Goal: Task Accomplishment & Management: Complete application form

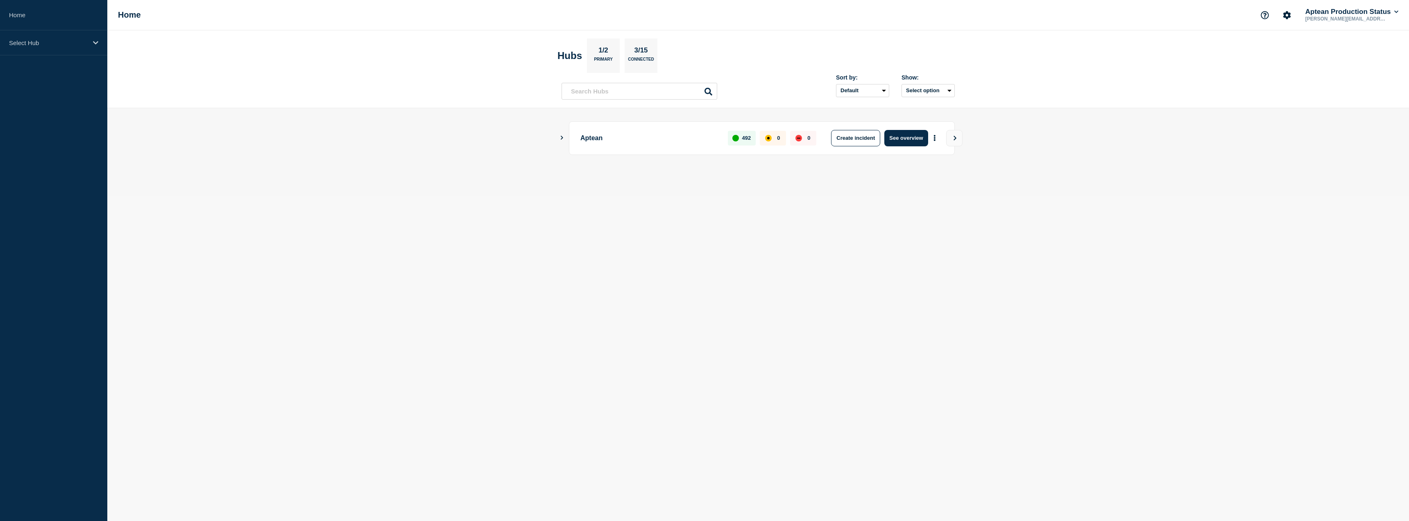
click at [564, 135] on button "Show Connected Hubs" at bounding box center [562, 138] width 4 height 6
click at [559, 136] on main "Aptean 492 0 0 Create incident See overview" at bounding box center [758, 151] width 1302 height 87
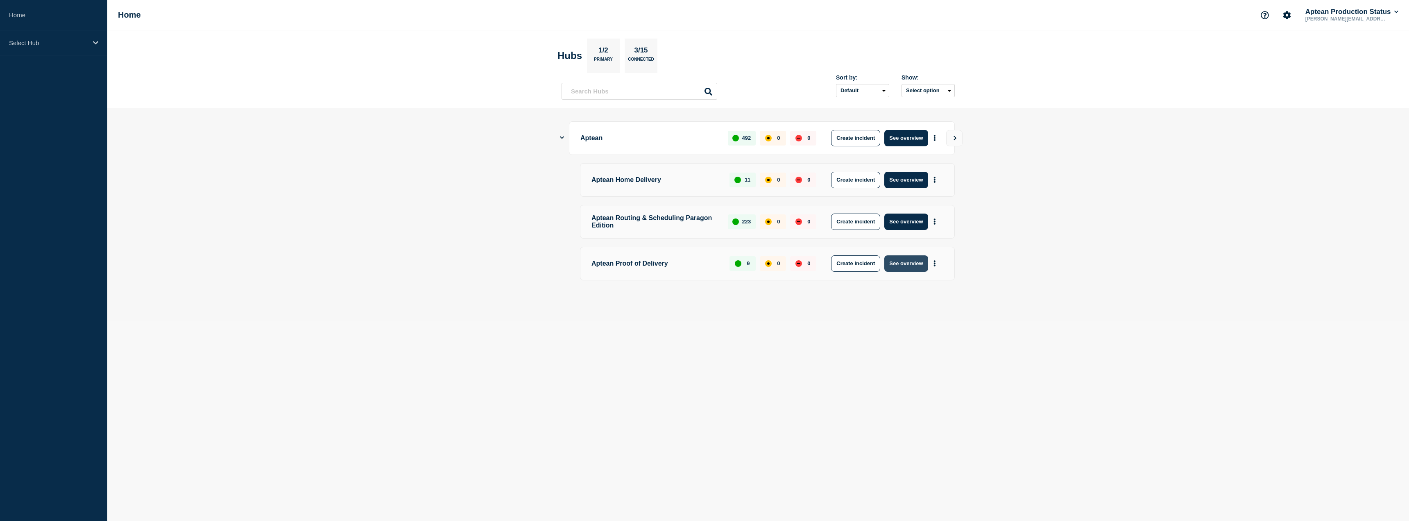
click at [901, 266] on button "See overview" at bounding box center [905, 263] width 43 height 16
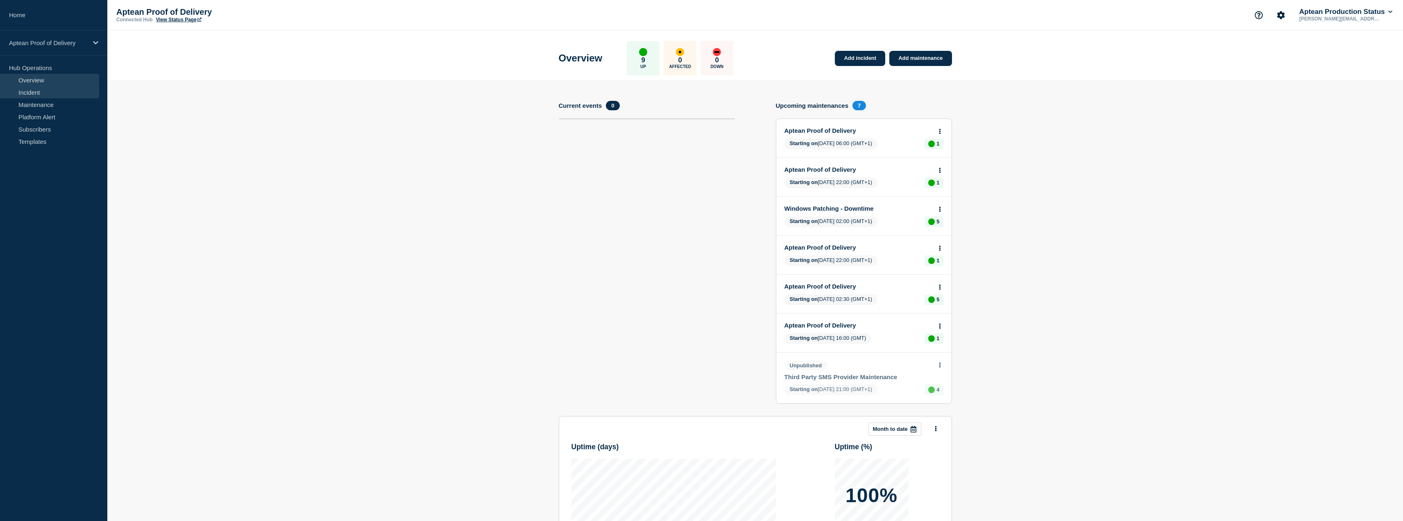
click at [47, 92] on link "Incident" at bounding box center [49, 92] width 99 height 12
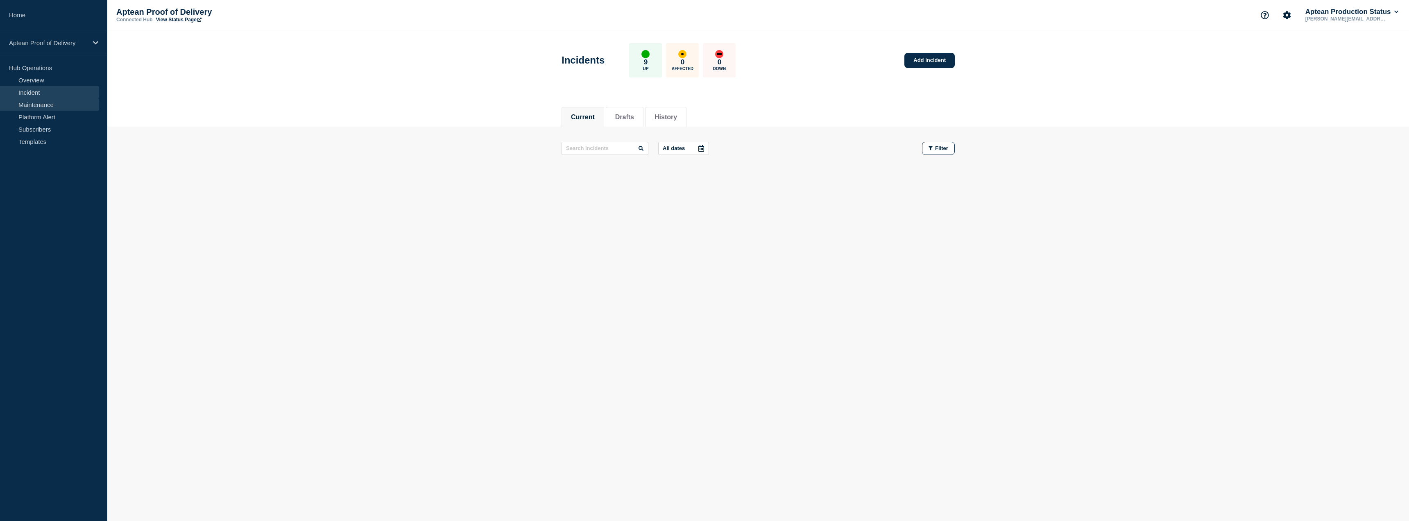
click at [33, 105] on link "Maintenance" at bounding box center [49, 104] width 99 height 12
click at [727, 122] on li "History" at bounding box center [719, 117] width 41 height 20
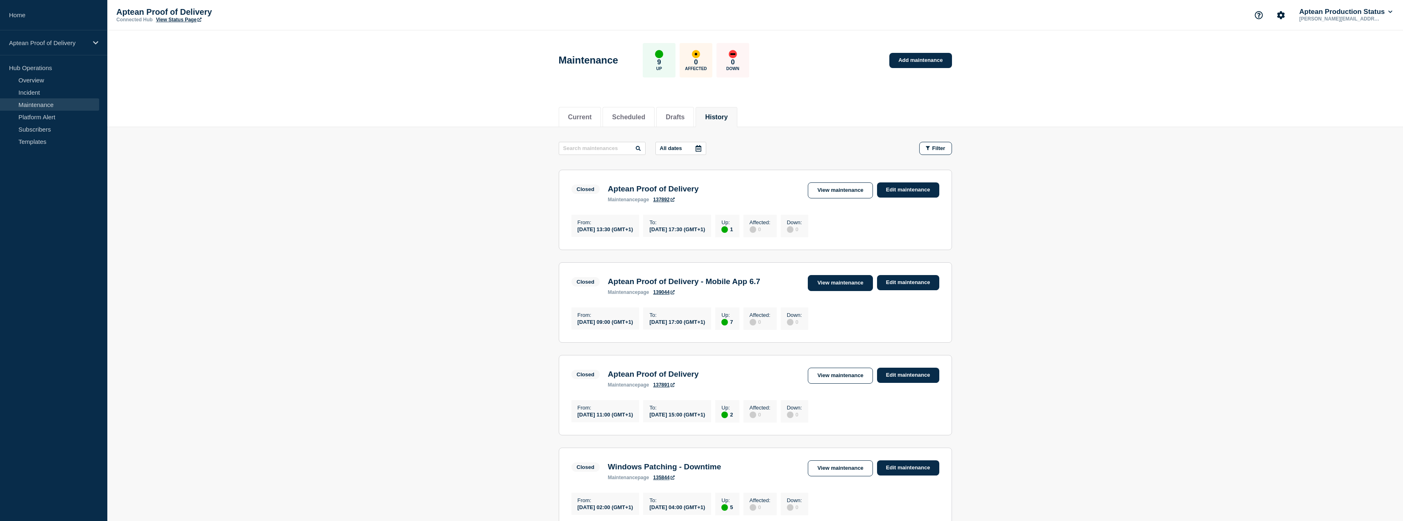
click at [849, 289] on link "View maintenance" at bounding box center [840, 283] width 65 height 16
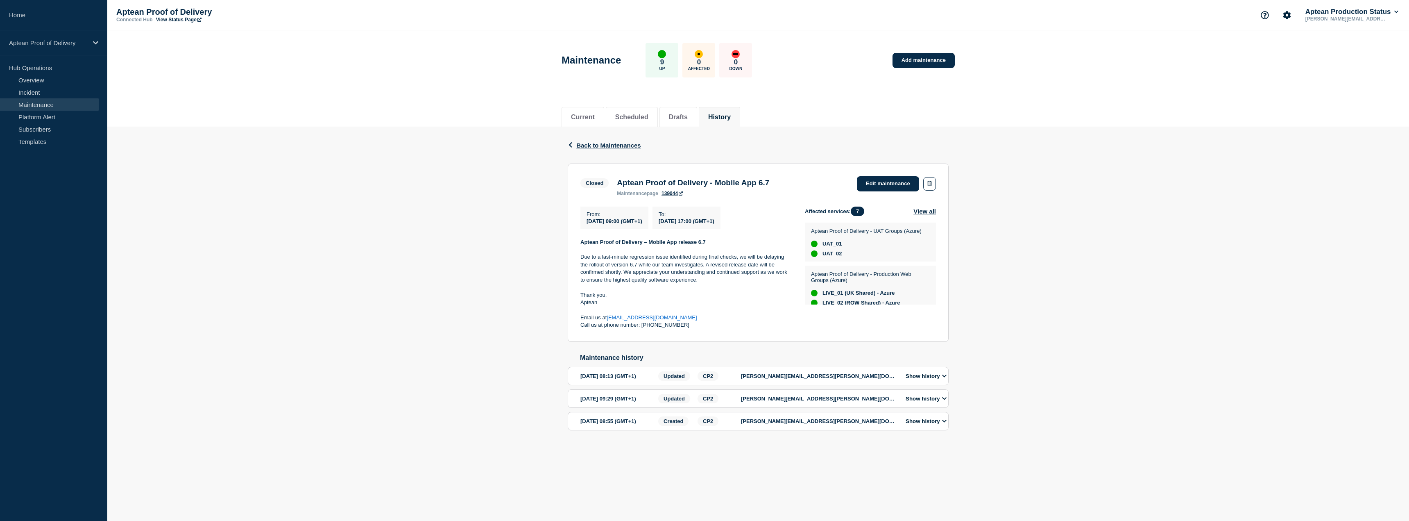
click at [941, 424] on button "Show history" at bounding box center [926, 420] width 46 height 7
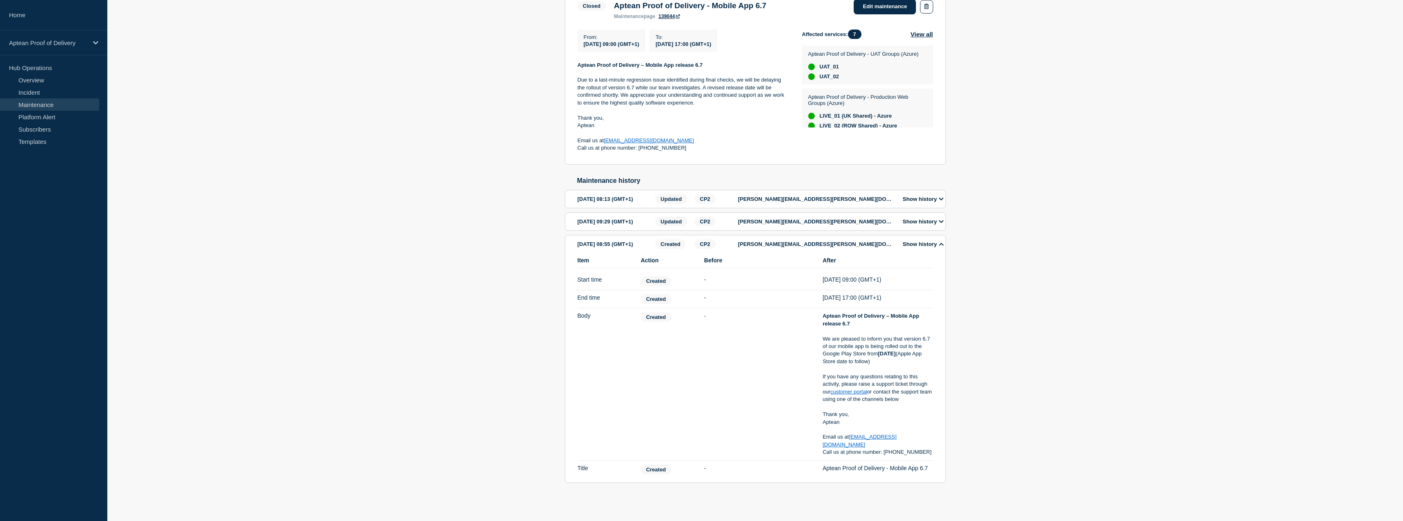
scroll to position [205, 0]
drag, startPoint x: 822, startPoint y: 305, endPoint x: 922, endPoint y: 453, distance: 178.5
click at [922, 453] on li "Item Body Action Created Before - After Aptean Proof of Delivery – Mobile App r…" at bounding box center [755, 384] width 356 height 152
copy div "Aptean Proof of Delivery – Mobile App release 6.7 We are pleased to inform you …"
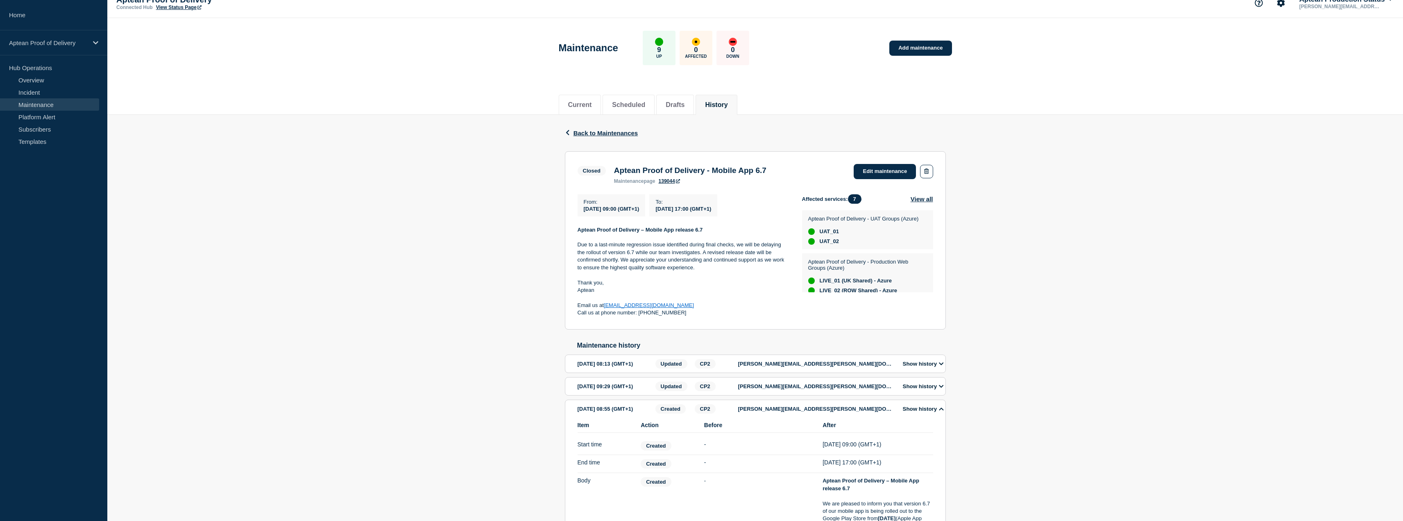
scroll to position [0, 0]
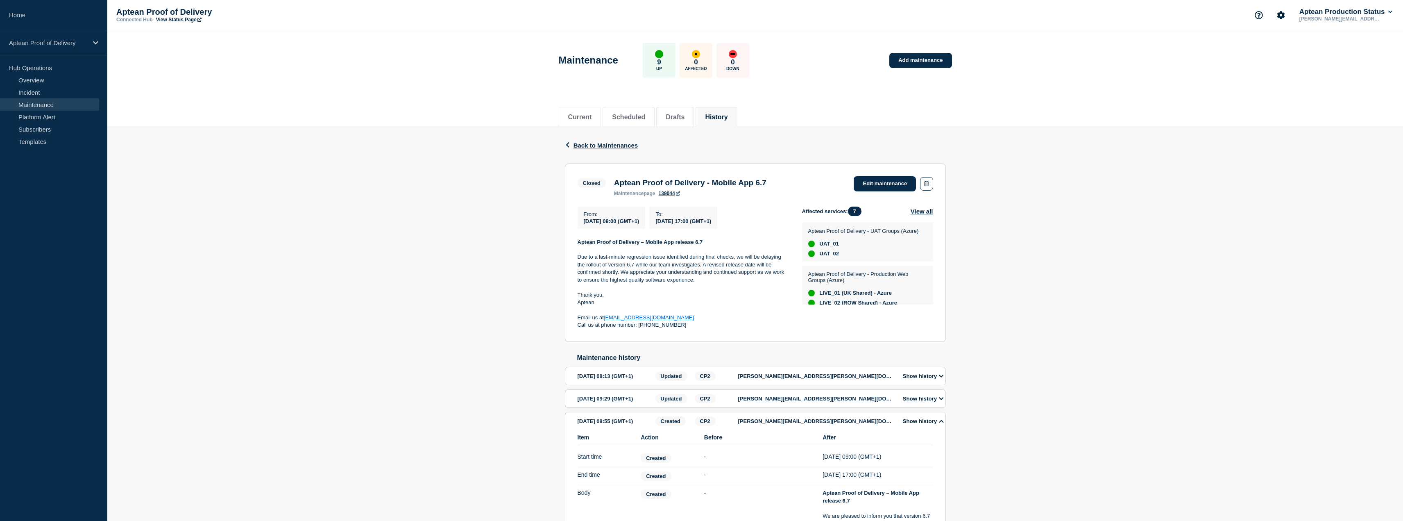
click at [57, 103] on link "Maintenance" at bounding box center [49, 104] width 99 height 12
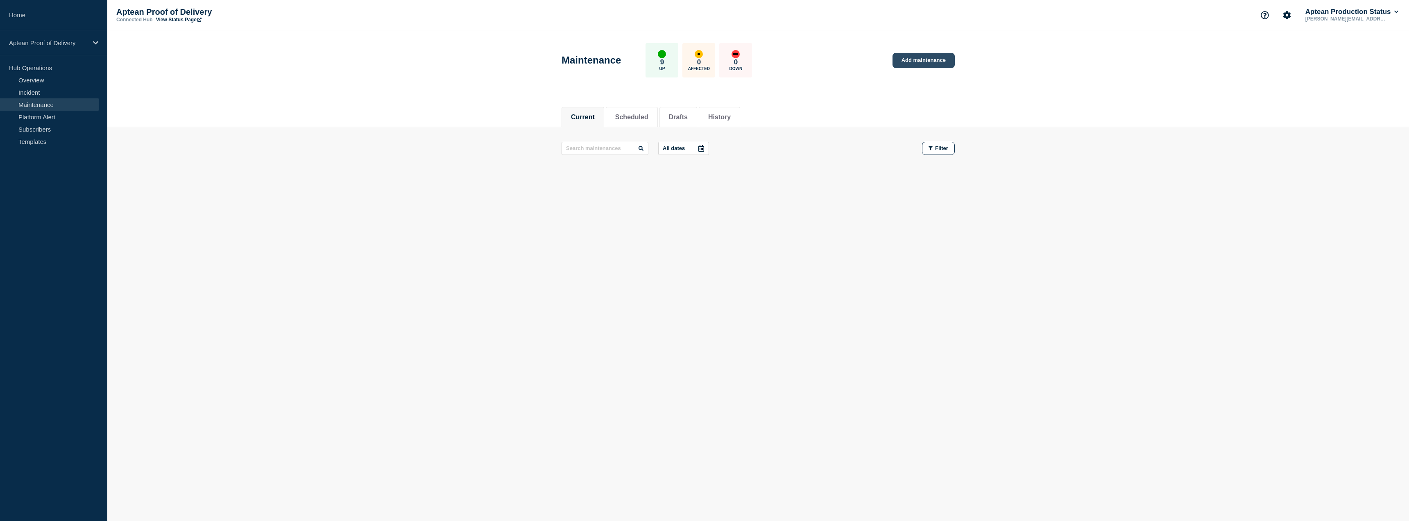
click at [934, 65] on link "Add maintenance" at bounding box center [923, 60] width 62 height 15
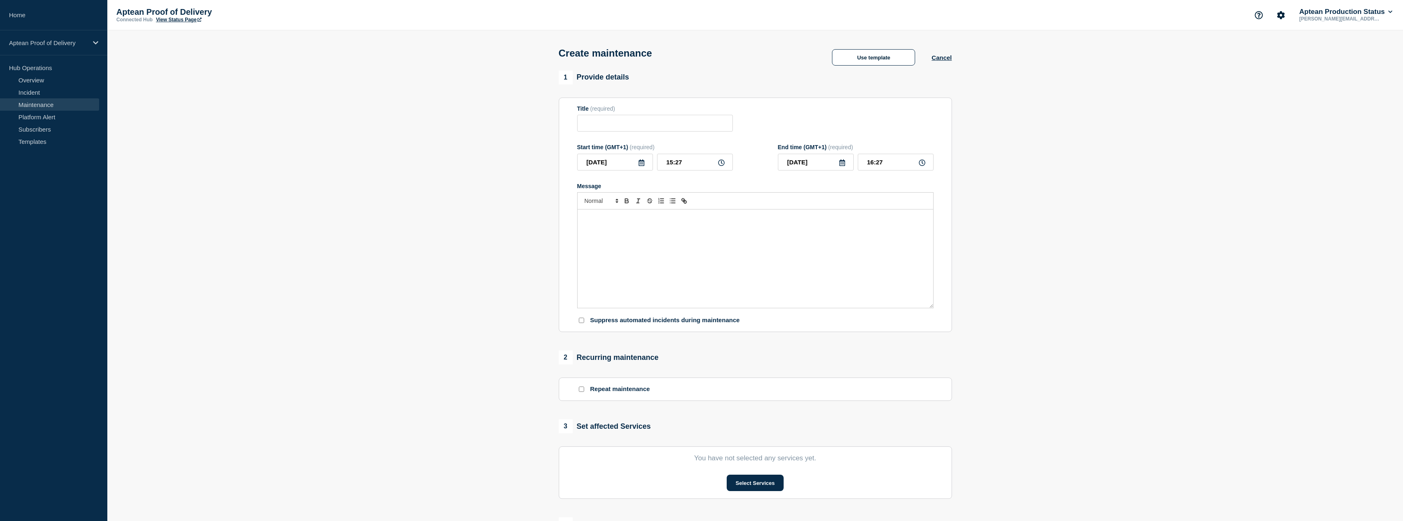
click at [662, 245] on div "Message" at bounding box center [755, 258] width 356 height 98
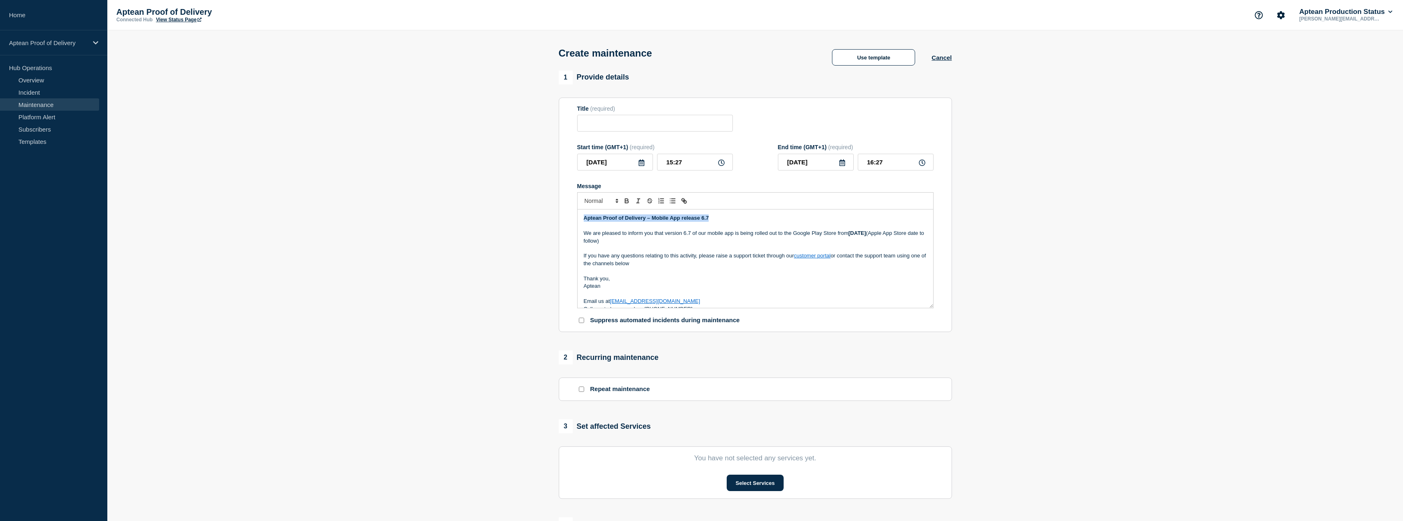
drag, startPoint x: 720, startPoint y: 217, endPoint x: 479, endPoint y: 200, distance: 241.9
click at [479, 200] on section "1 Provide details Title (required) Start time (GMT+1) (required) [DATE] 15:27 E…" at bounding box center [754, 354] width 1295 height 568
copy strong "Aptean Proof of Delivery – Mobile App release 6.7"
click at [636, 129] on input "Title" at bounding box center [655, 123] width 156 height 17
paste input "Aptean Proof of Delivery – Mobile App release 6.7"
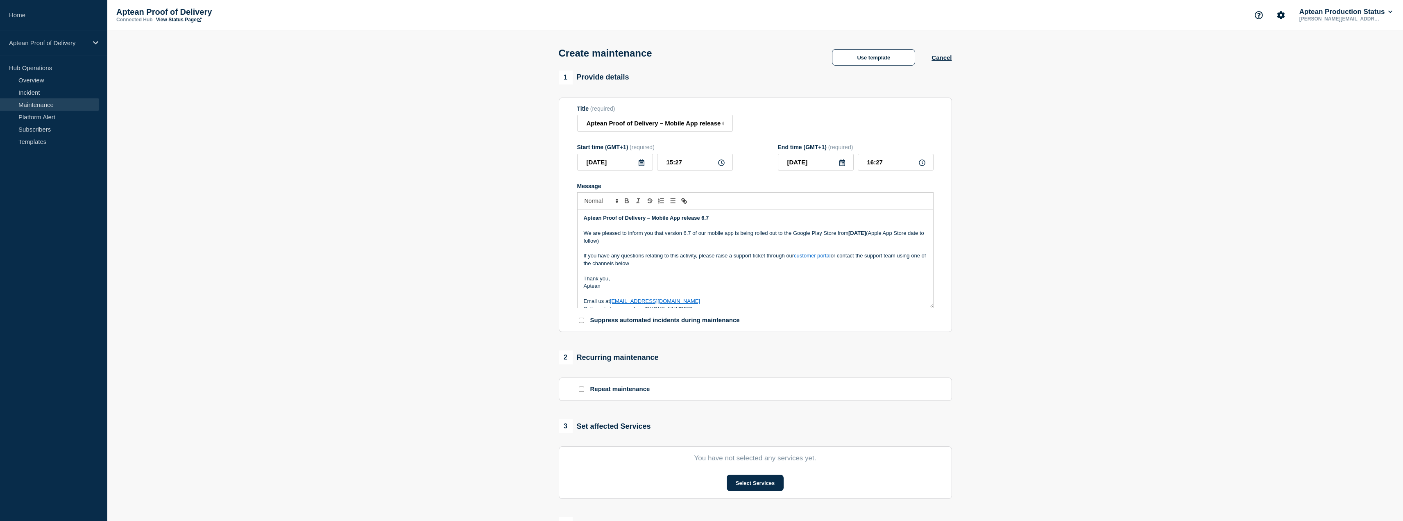
click at [708, 240] on p "We are pleased to inform you that version 6.7 of our mobile app is being rolled…" at bounding box center [755, 236] width 343 height 15
drag, startPoint x: 686, startPoint y: 127, endPoint x: 568, endPoint y: 131, distance: 117.6
click at [568, 131] on section "Title (required) Aptean Proof of Delivery – Mobile App release 6.7 Start time (…" at bounding box center [755, 214] width 393 height 235
click at [682, 127] on input "Aptean Proof of Delivery – Mobile App release 6.7" at bounding box center [655, 123] width 156 height 17
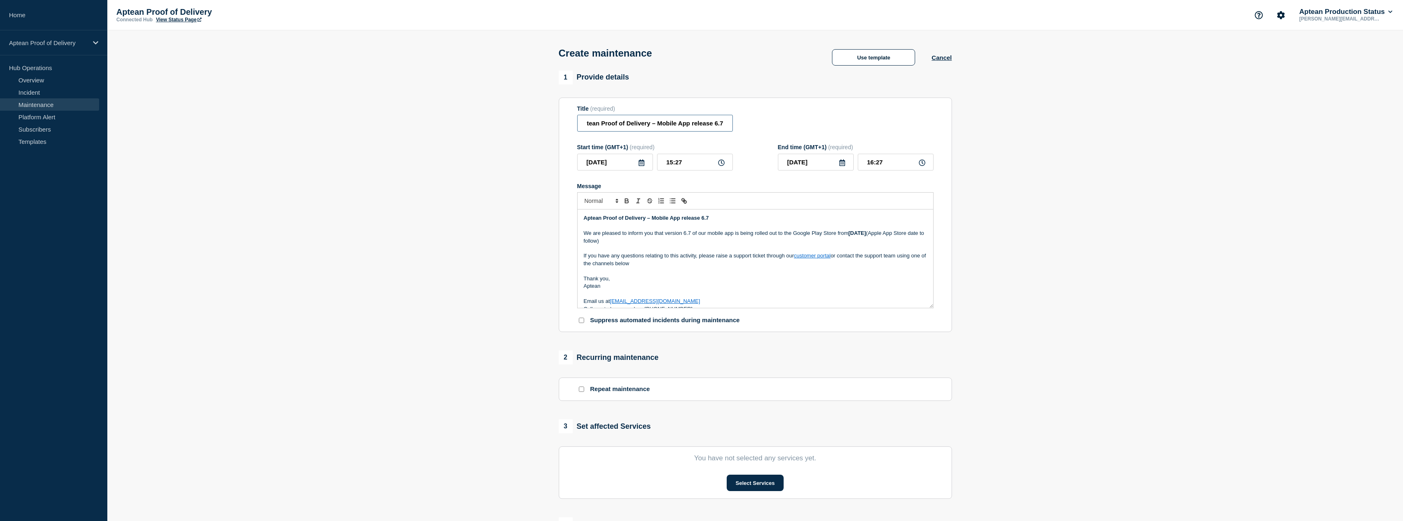
drag, startPoint x: 707, startPoint y: 127, endPoint x: 742, endPoint y: 127, distance: 35.2
click at [742, 127] on div "Title (required) Aptean Proof of Delivery – Mobile App release 6.7" at bounding box center [755, 118] width 356 height 27
click at [694, 127] on input "Aptean Proof of Delivery – Mobile App release 6.7" at bounding box center [655, 123] width 156 height 17
type input "Aptean Proof of Delivery – Mobile App Release 6.7"
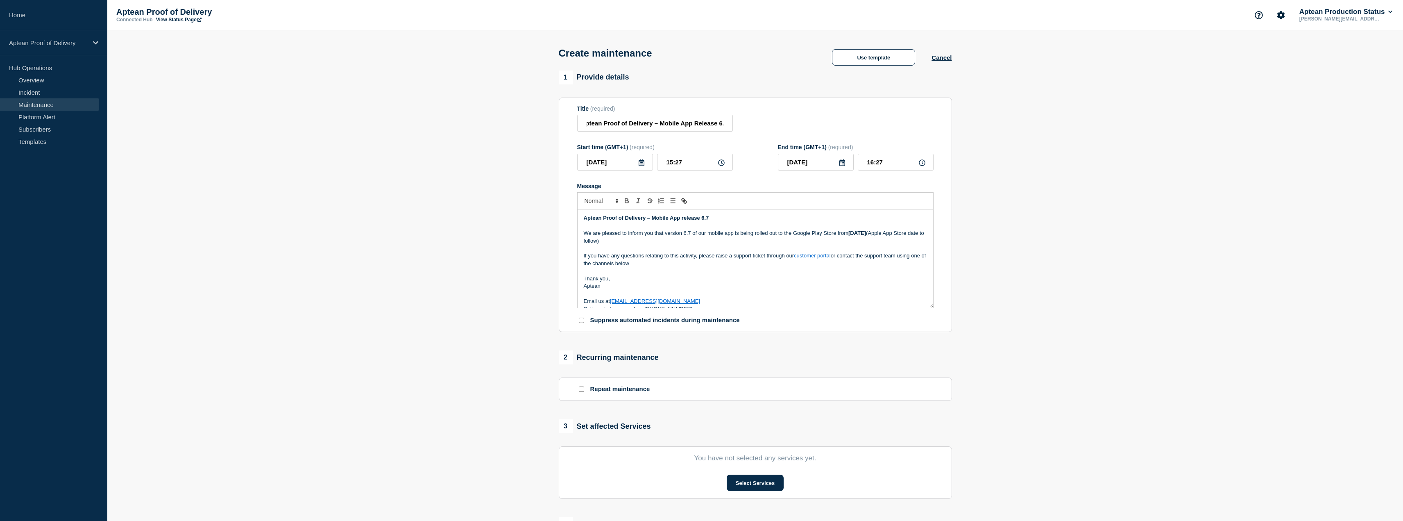
scroll to position [0, 0]
click at [684, 220] on strong "Aptean Proof of Delivery – Mobile App release 6.7" at bounding box center [646, 218] width 125 height 6
click at [760, 229] on p "Message" at bounding box center [755, 225] width 343 height 7
click at [763, 242] on p "We are pleased to inform you that version 6.7 of our mobile app is being rolled…" at bounding box center [755, 236] width 343 height 15
click at [852, 235] on strong "[DATE]" at bounding box center [857, 233] width 18 height 6
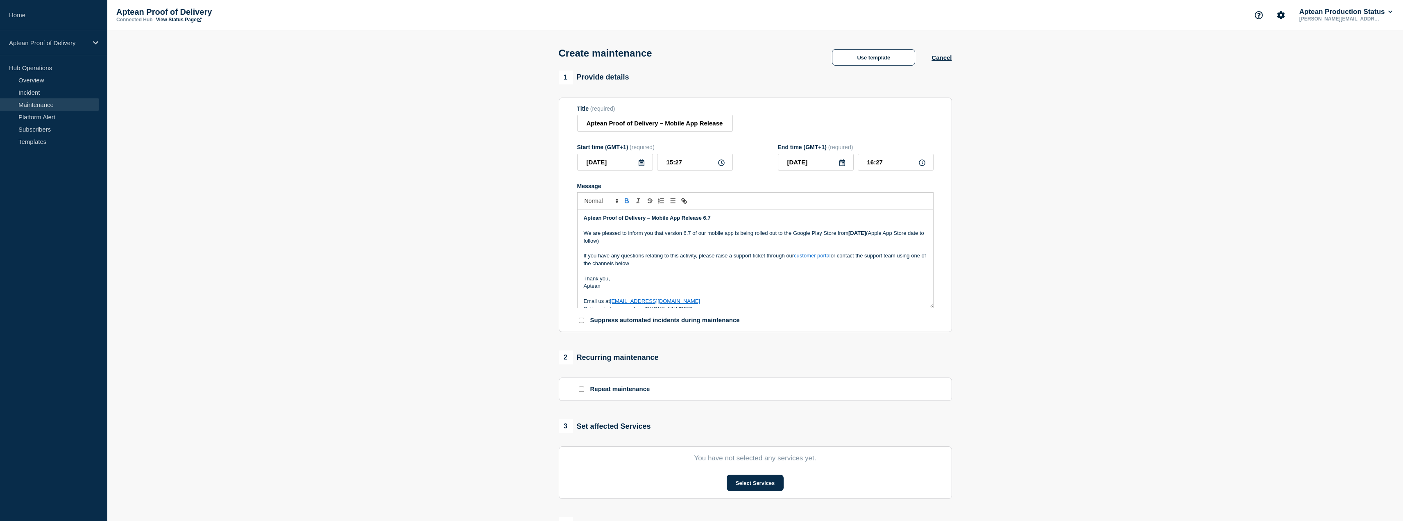
click at [866, 235] on strong "[DATE]" at bounding box center [857, 233] width 18 height 6
drag, startPoint x: 849, startPoint y: 236, endPoint x: 883, endPoint y: 236, distance: 33.6
click at [883, 236] on p "We are pleased to inform you that version 6.7 of our mobile app is being rolled…" at bounding box center [755, 236] width 343 height 15
click at [866, 236] on strong "[DATE]" at bounding box center [857, 233] width 18 height 6
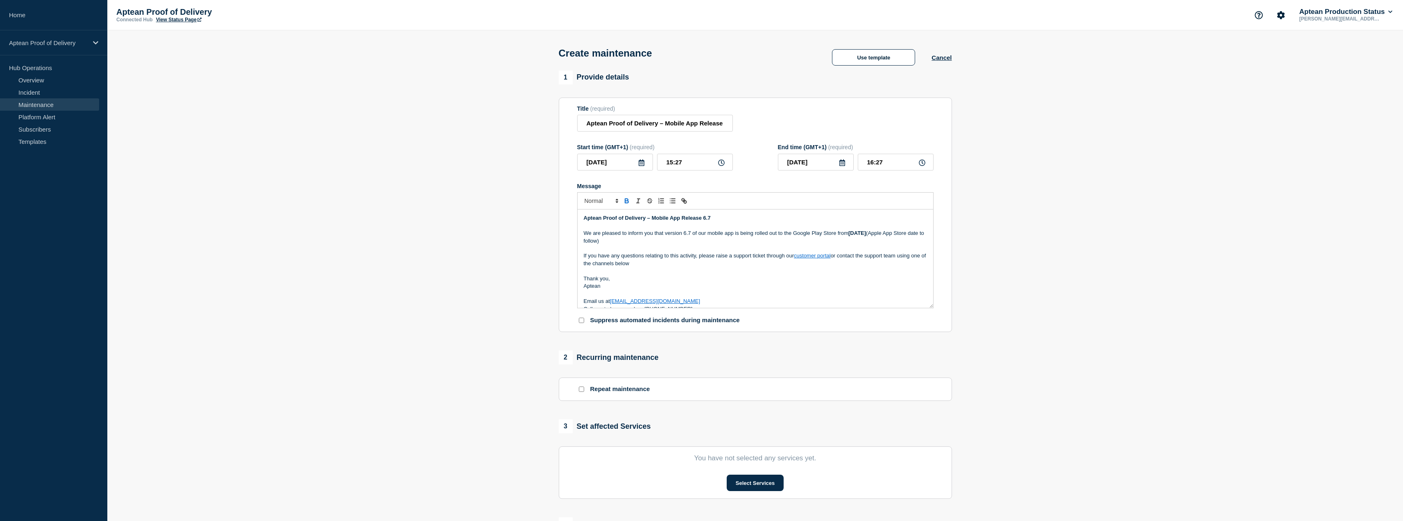
click at [866, 248] on p "Message" at bounding box center [755, 248] width 343 height 7
click at [638, 166] on icon at bounding box center [641, 162] width 7 height 7
click at [641, 226] on div "9" at bounding box center [642, 225] width 11 height 11
type input "[DATE]"
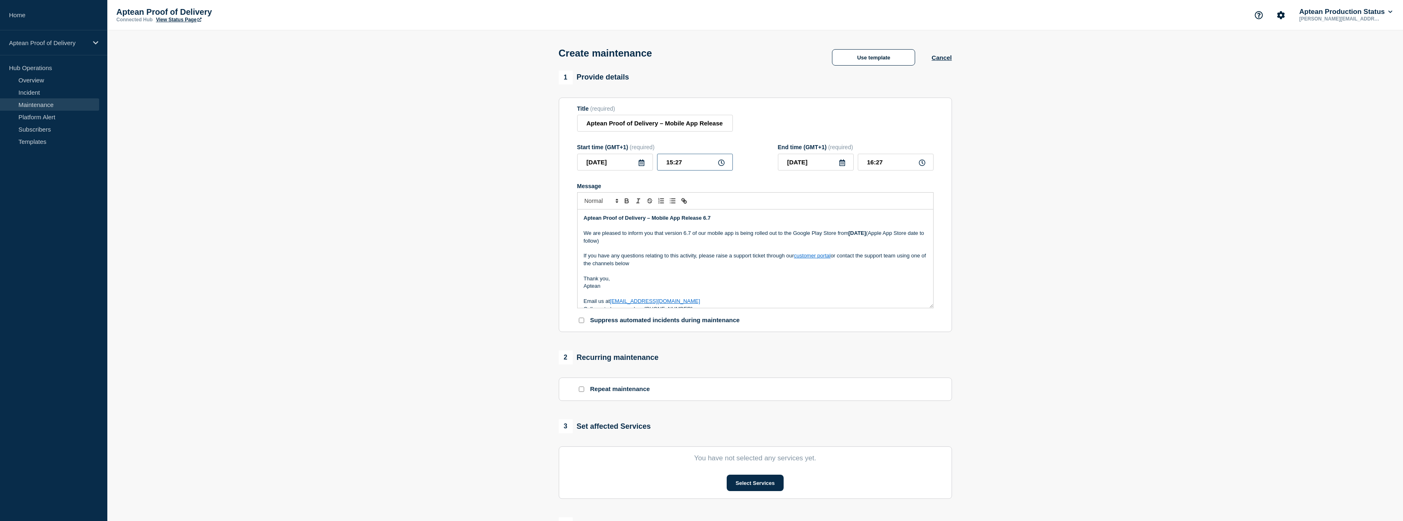
click at [710, 165] on input "15:27" at bounding box center [695, 162] width 76 height 17
drag, startPoint x: 706, startPoint y: 161, endPoint x: 630, endPoint y: 173, distance: 76.4
click at [633, 172] on form "Title (required) Aptean Proof of Delivery – Mobile App Release 6.7 Start time (…" at bounding box center [755, 214] width 356 height 219
type input "09:00"
click at [888, 165] on input "10:00" at bounding box center [896, 162] width 76 height 17
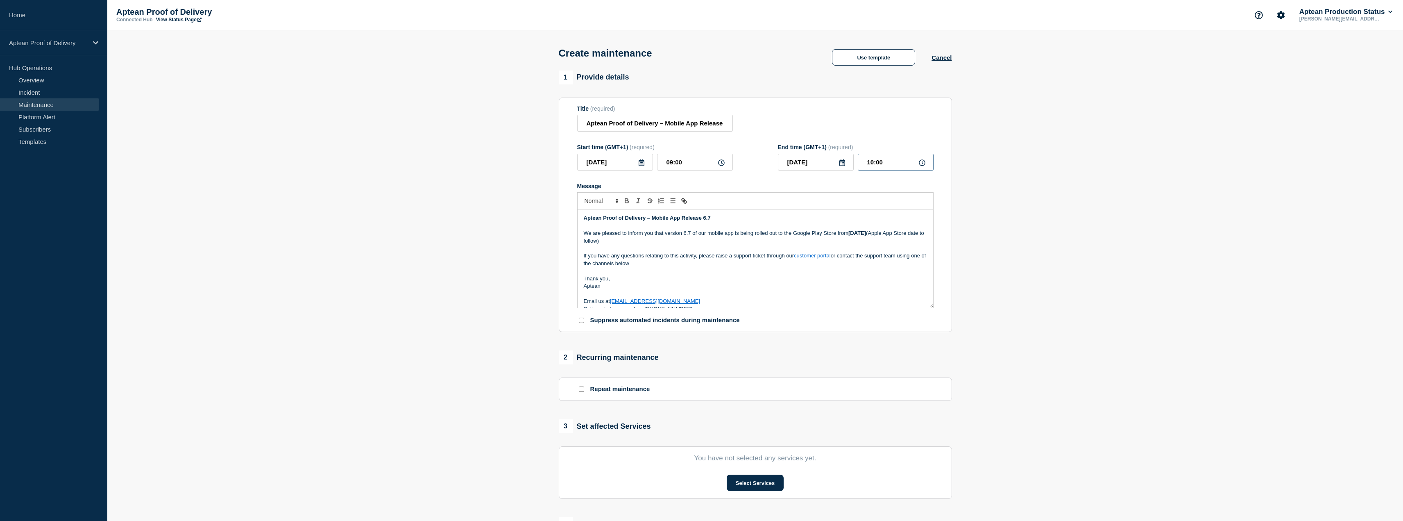
drag, startPoint x: 888, startPoint y: 165, endPoint x: 849, endPoint y: 165, distance: 38.9
click at [849, 165] on div "[DATE] 10:00" at bounding box center [856, 162] width 156 height 17
type input "17:00"
click at [987, 224] on section "1 Provide details Title (required) Aptean Proof of Delivery – Mobile App Releas…" at bounding box center [754, 354] width 1295 height 568
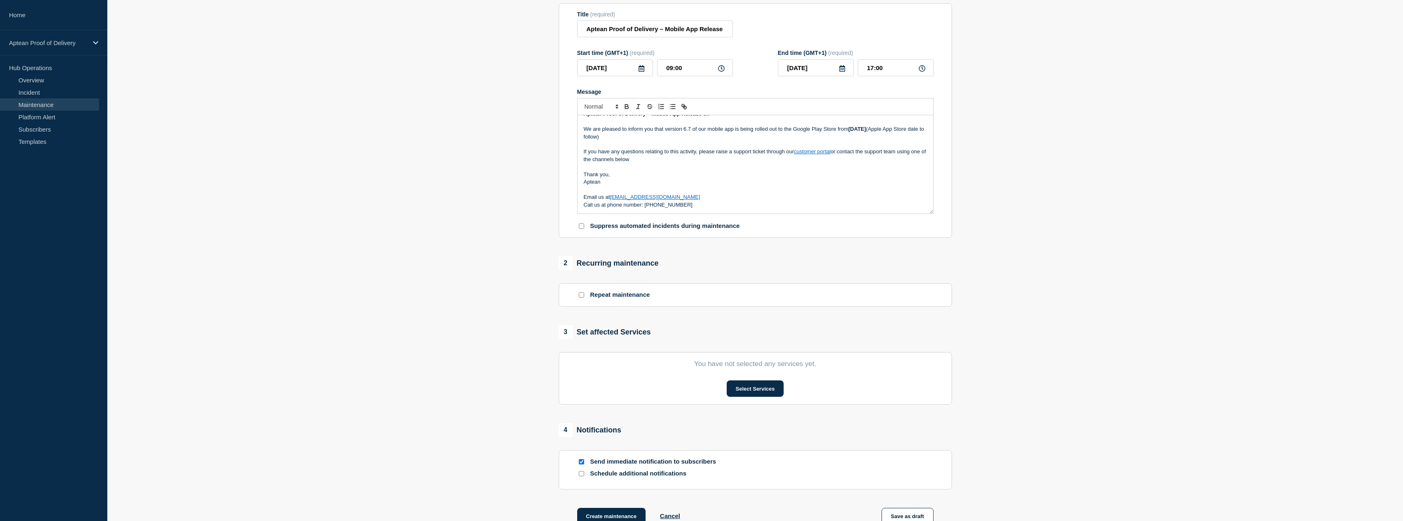
scroll to position [164, 0]
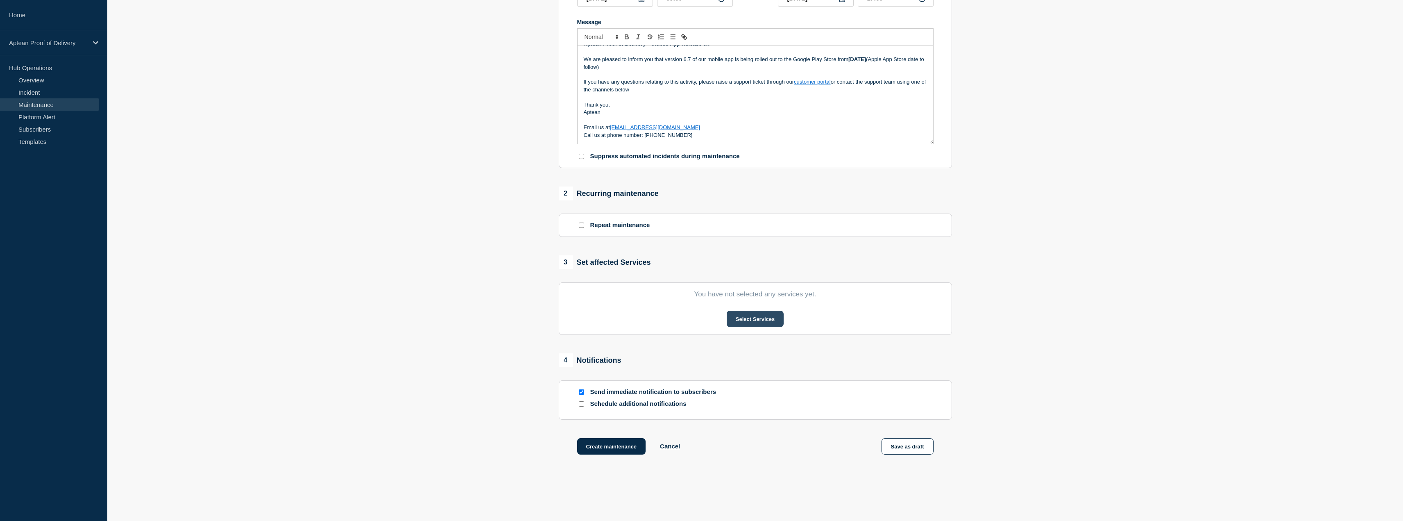
click at [760, 320] on button "Select Services" at bounding box center [755, 318] width 57 height 16
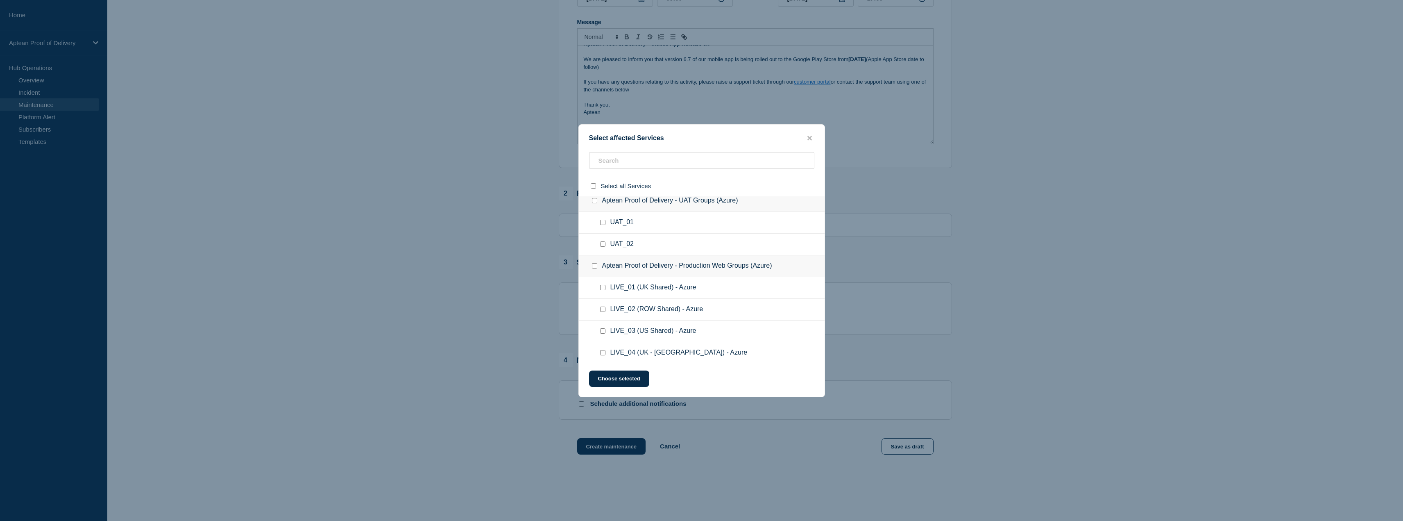
scroll to position [97, 0]
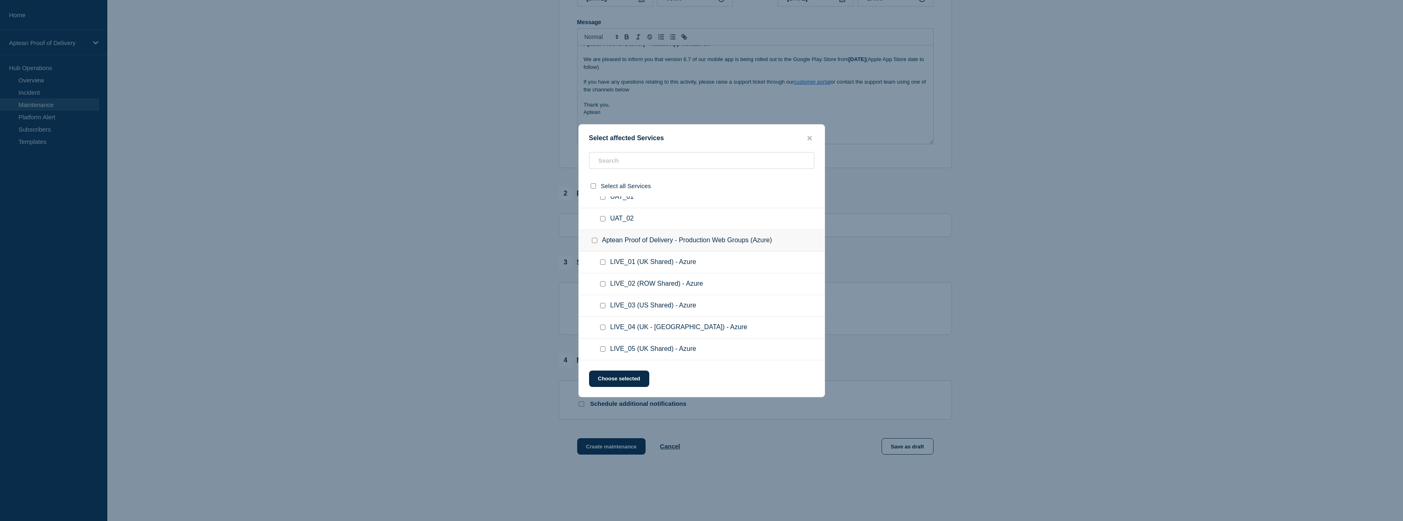
click at [597, 241] on input "Aptean Proof of Delivery - Production Web Groups (Azure) checkbox" at bounding box center [594, 240] width 5 height 5
checkbox input "true"
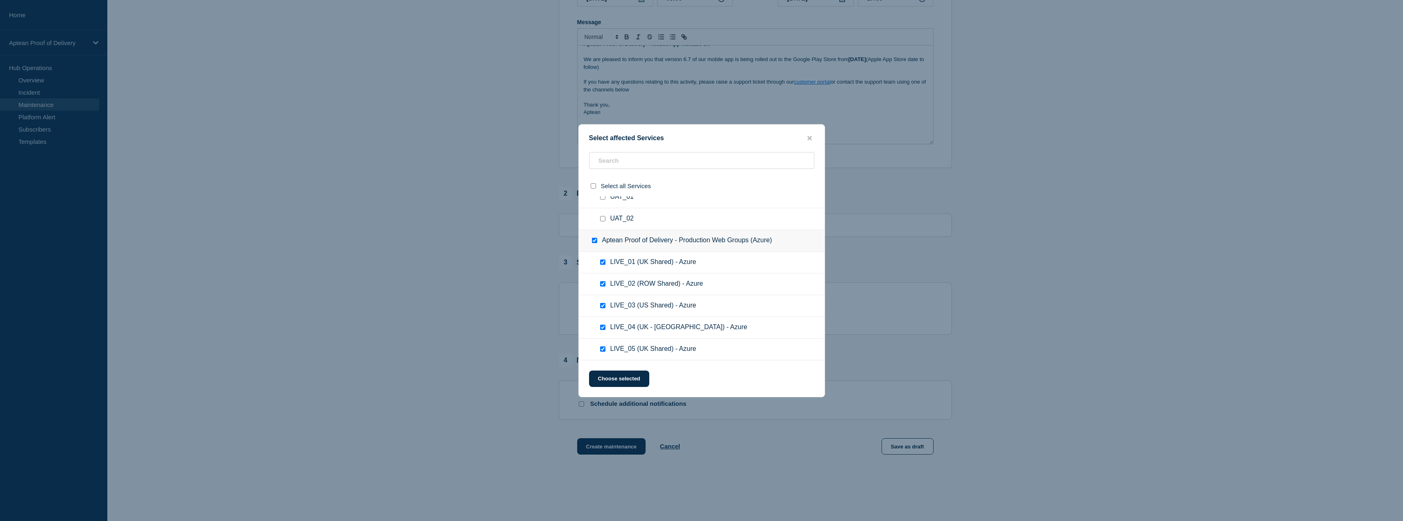
checkbox input "true"
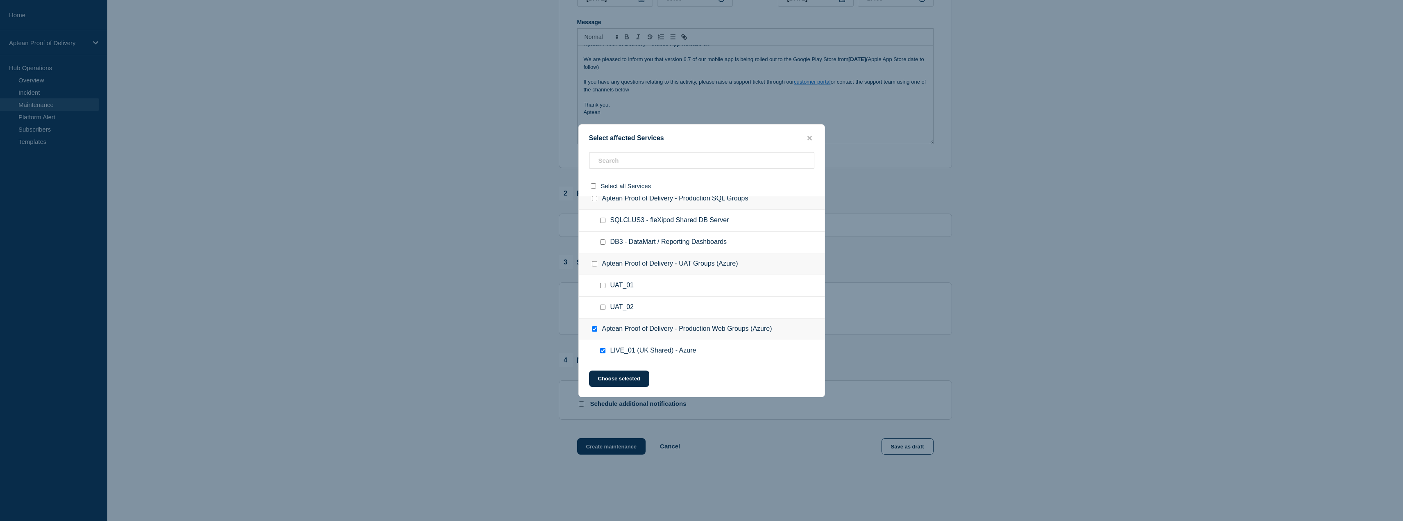
scroll to position [0, 0]
click at [592, 272] on input "Aptean Proof of Delivery - UAT Groups (Azure) checkbox" at bounding box center [594, 271] width 5 height 5
checkbox input "true"
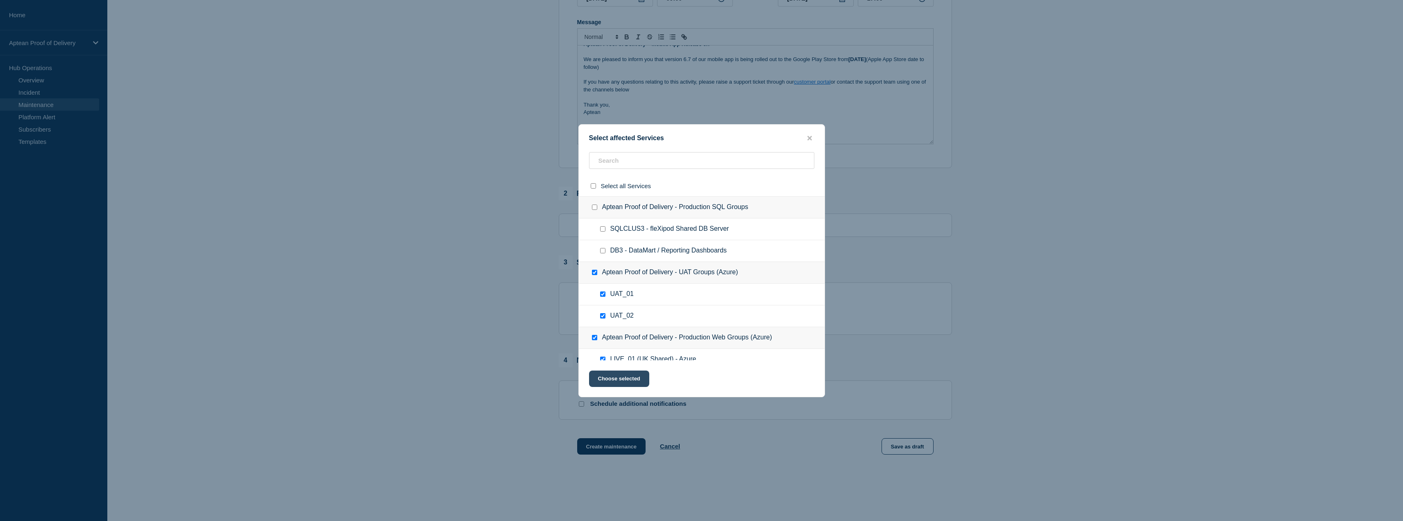
click at [628, 384] on button "Choose selected" at bounding box center [619, 378] width 60 height 16
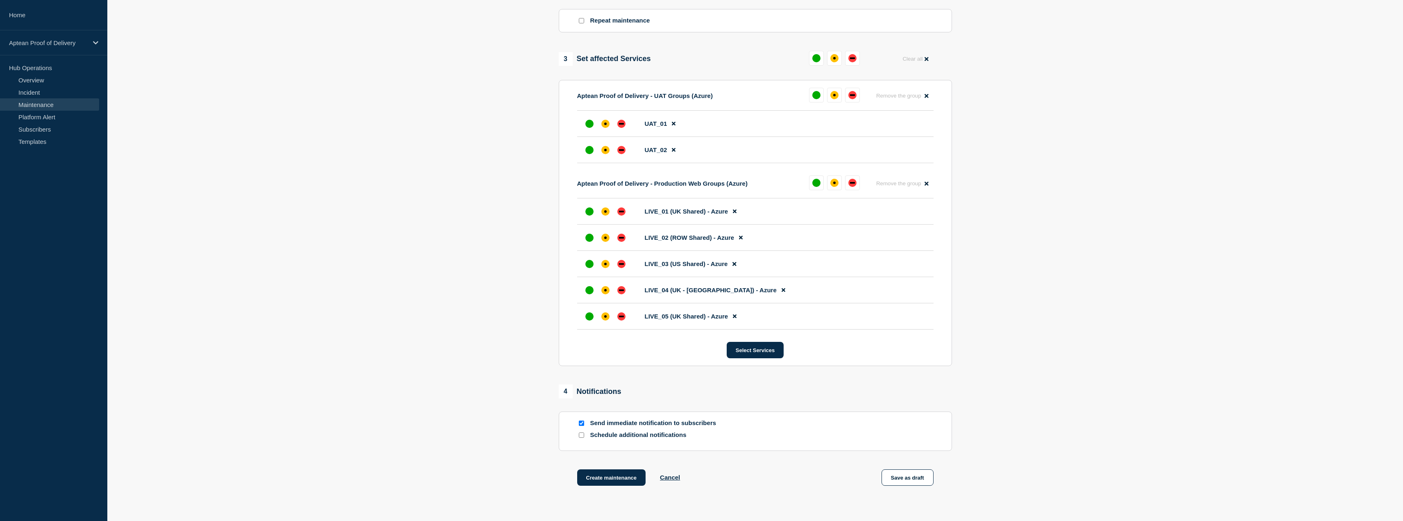
scroll to position [369, 0]
drag, startPoint x: 588, startPoint y: 130, endPoint x: 586, endPoint y: 141, distance: 11.7
click at [588, 129] on div at bounding box center [589, 123] width 15 height 15
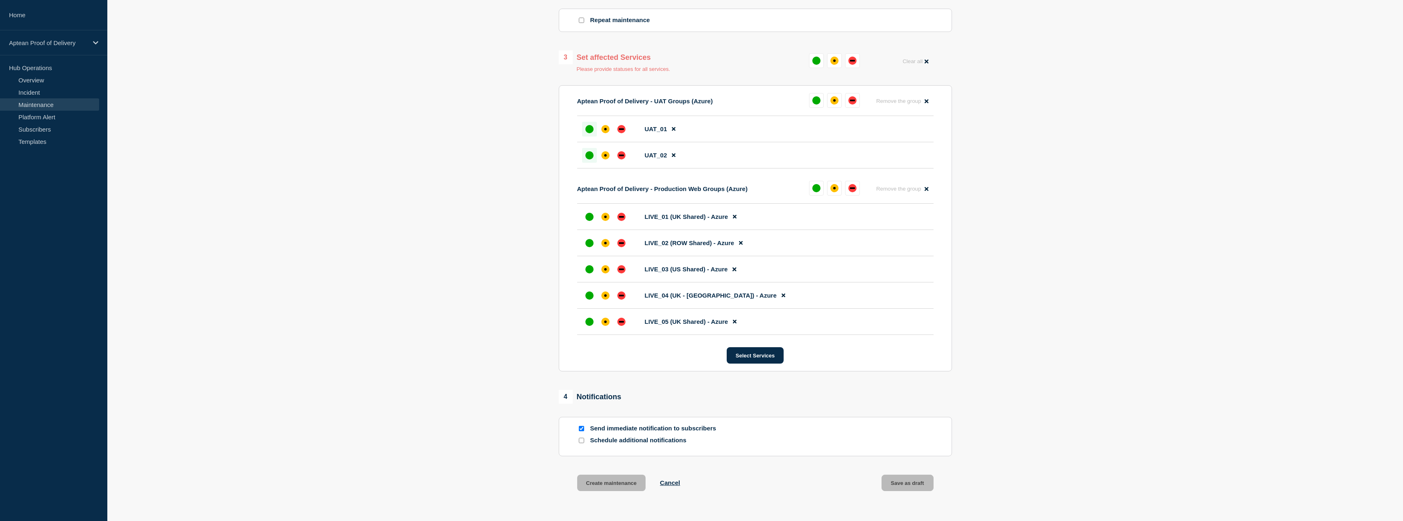
drag, startPoint x: 586, startPoint y: 152, endPoint x: 586, endPoint y: 161, distance: 9.0
click at [586, 152] on div at bounding box center [589, 155] width 15 height 15
click at [587, 221] on div "up" at bounding box center [589, 217] width 8 height 8
click at [587, 247] on div "up" at bounding box center [589, 243] width 8 height 8
click at [588, 267] on div at bounding box center [589, 269] width 15 height 15
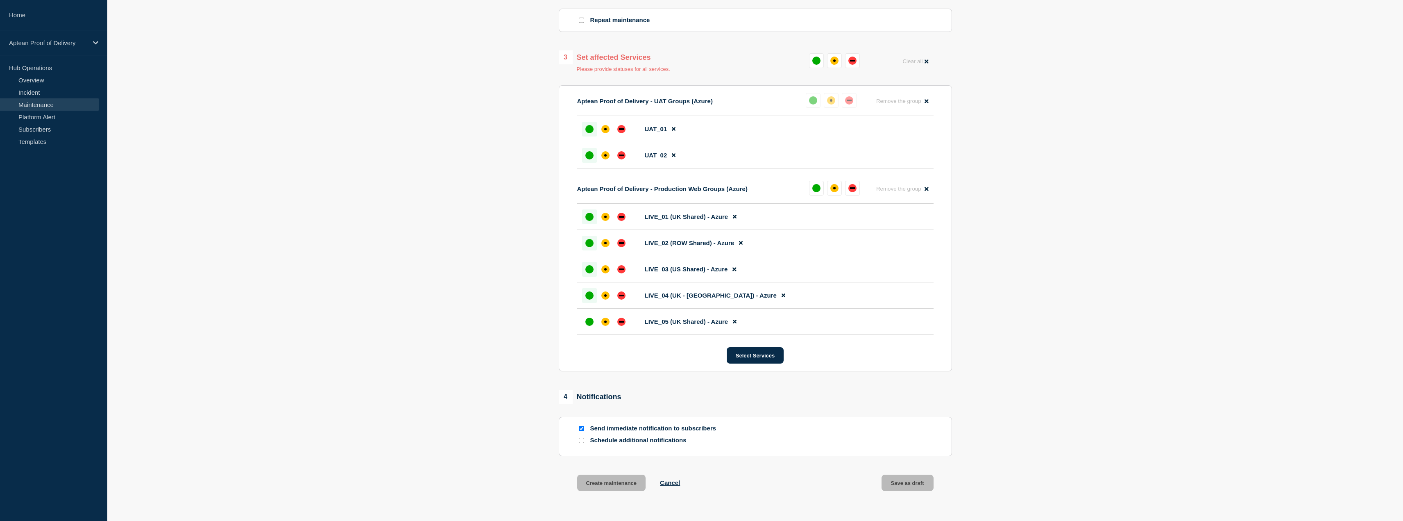
click at [589, 296] on div "up" at bounding box center [589, 295] width 8 height 8
click at [589, 322] on div "up" at bounding box center [589, 321] width 8 height 8
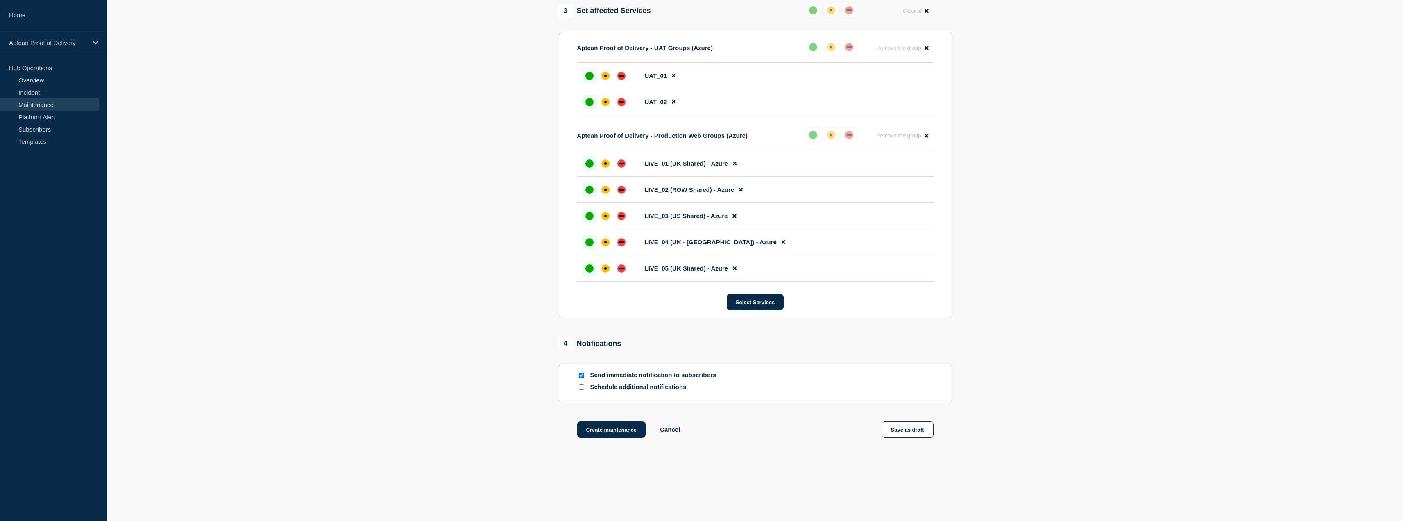
scroll to position [429, 0]
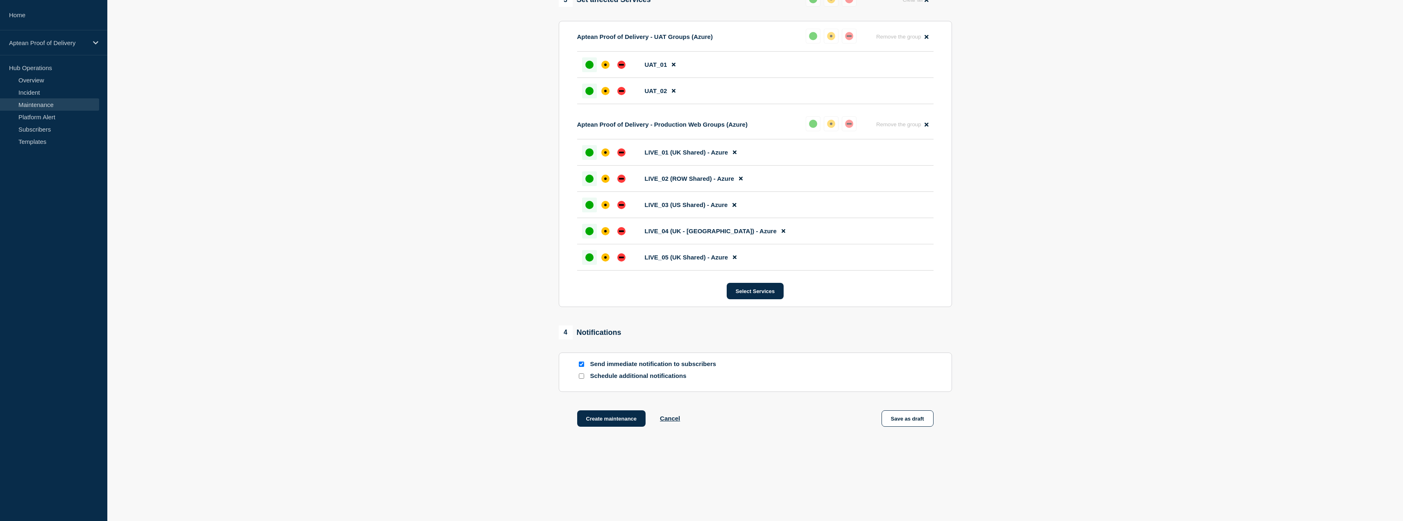
click at [469, 303] on section "1 Provide details Title (required) Aptean Proof of Delivery – Mobile App Releas…" at bounding box center [754, 45] width 1295 height 804
click at [584, 378] on div at bounding box center [581, 376] width 8 height 8
click at [577, 375] on div at bounding box center [581, 376] width 8 height 8
click at [584, 375] on div at bounding box center [581, 376] width 8 height 8
click at [583, 379] on div at bounding box center [581, 376] width 8 height 8
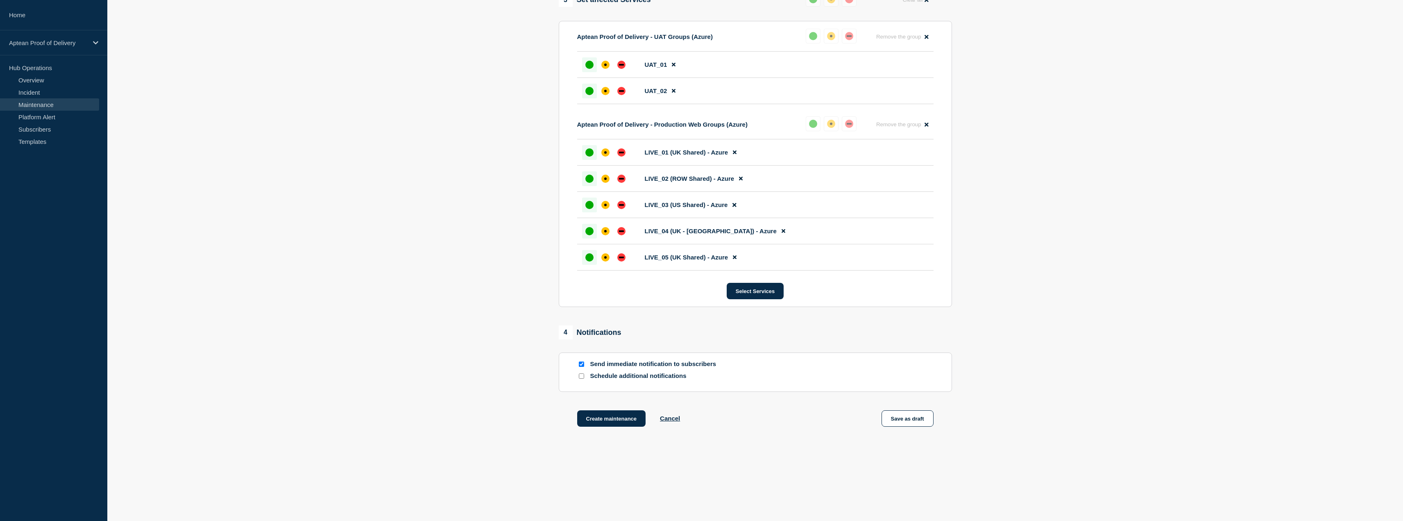
click at [580, 379] on div at bounding box center [581, 376] width 8 height 8
click at [581, 378] on input "Schedule additional notifications" at bounding box center [581, 375] width 5 height 5
checkbox input "true"
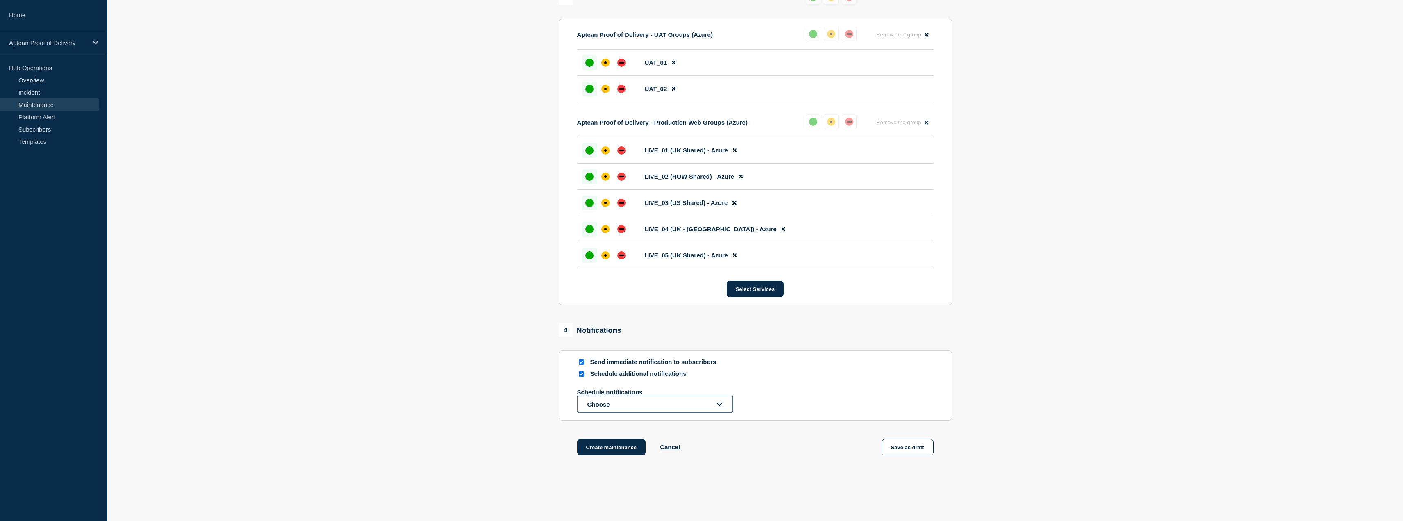
click at [617, 403] on button "Choose" at bounding box center [655, 403] width 156 height 17
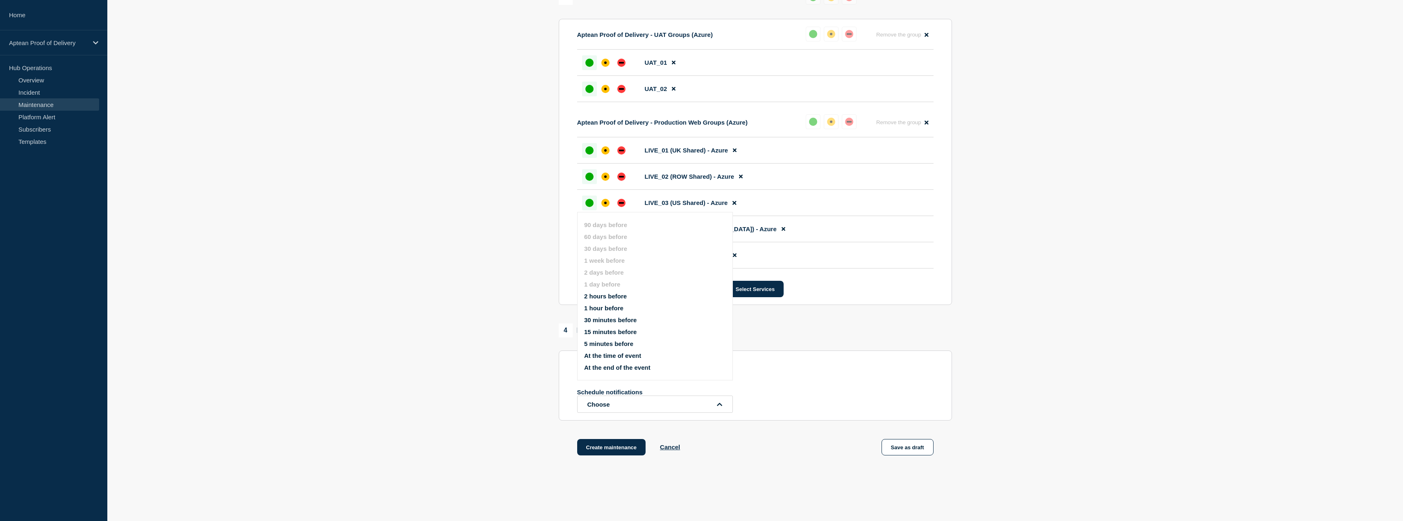
click at [613, 308] on button "1 hour before" at bounding box center [603, 307] width 39 height 7
click at [492, 375] on section "1 Provide details Title (required) Aptean Proof of Delivery – Mobile App Releas…" at bounding box center [754, 67] width 1295 height 852
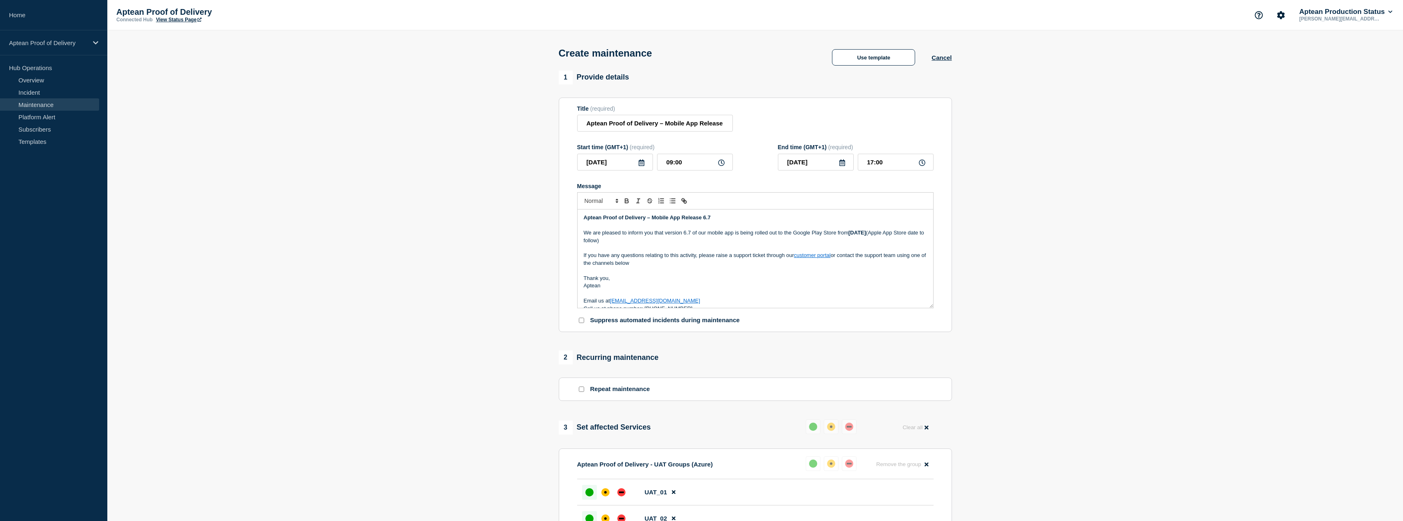
scroll to position [0, 0]
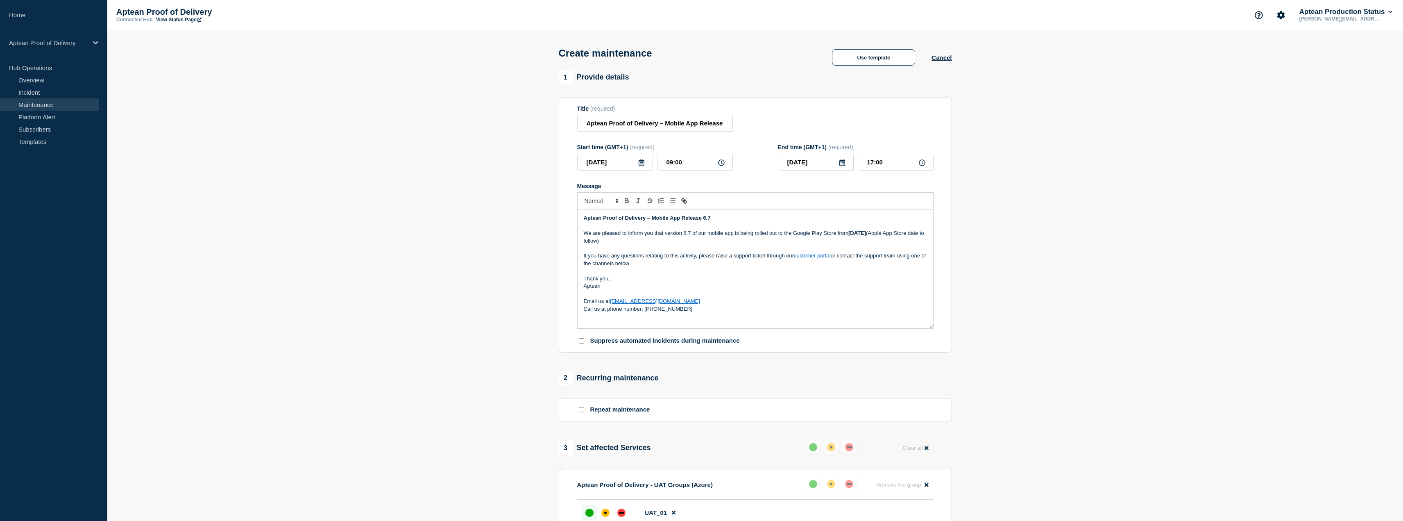
drag, startPoint x: 930, startPoint y: 305, endPoint x: 934, endPoint y: 325, distance: 20.9
click at [934, 325] on section "Title (required) Aptean Proof of Delivery – Mobile App Release 6.7 Start time (…" at bounding box center [755, 224] width 393 height 255
drag, startPoint x: 383, startPoint y: 310, endPoint x: 419, endPoint y: 288, distance: 42.1
click at [387, 312] on section "1 Provide details Title (required) Aptean Proof of Delivery – Mobile App Releas…" at bounding box center [754, 506] width 1295 height 873
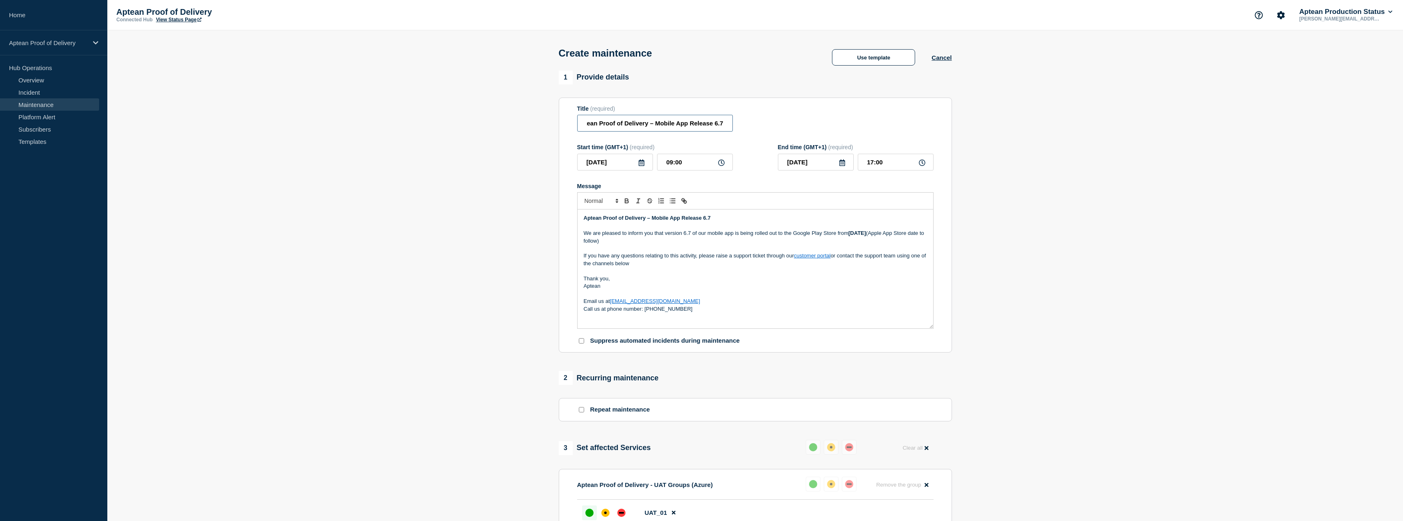
drag, startPoint x: 659, startPoint y: 129, endPoint x: 738, endPoint y: 125, distance: 79.5
click at [738, 125] on div "Title (required) Aptean Proof of Delivery – Mobile App Release 6.7" at bounding box center [755, 118] width 356 height 27
click at [684, 124] on input "Aptean Proof of Delivery – Mobile App Release 6.7" at bounding box center [655, 123] width 156 height 17
drag, startPoint x: 454, startPoint y: 182, endPoint x: 458, endPoint y: 183, distance: 4.2
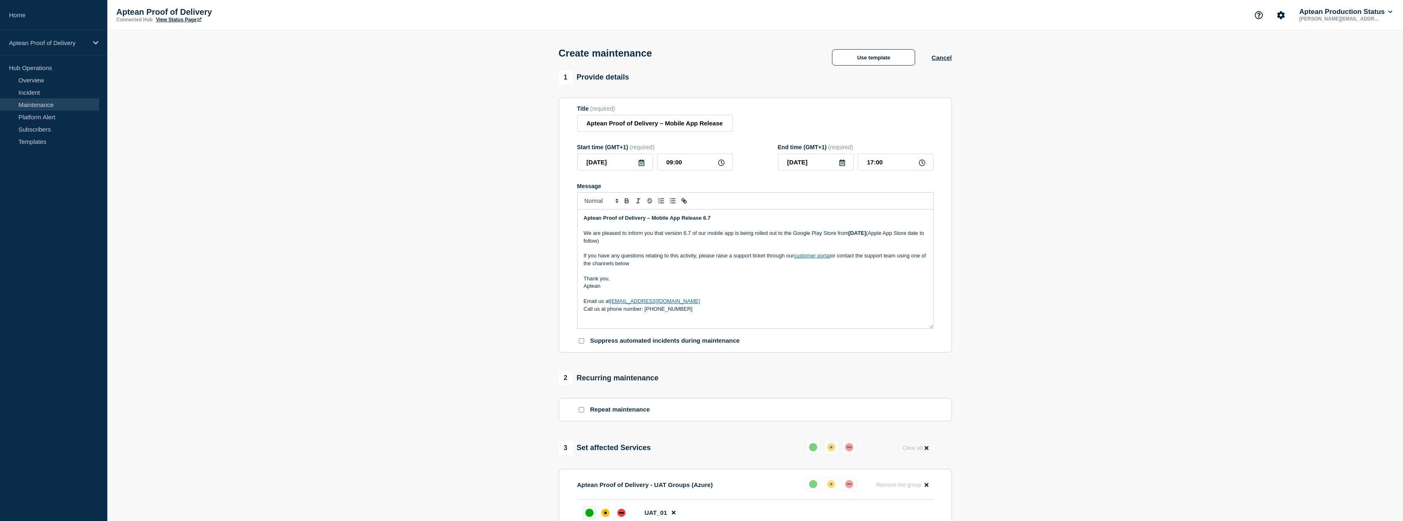
click at [458, 183] on section "1 Provide details Title (required) Aptean Proof of Delivery – Mobile App Releas…" at bounding box center [754, 506] width 1295 height 873
click at [692, 159] on input "09:00" at bounding box center [695, 162] width 76 height 17
click at [478, 165] on section "1 Provide details Title (required) Aptean Proof of Delivery – Mobile App Releas…" at bounding box center [754, 506] width 1295 height 873
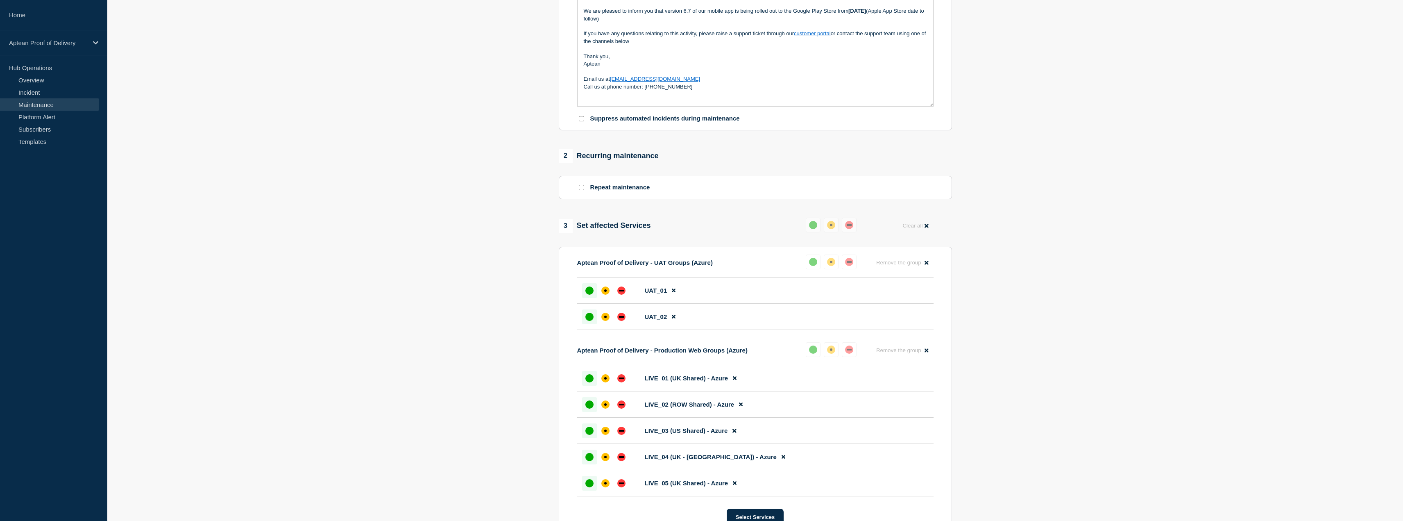
scroll to position [246, 0]
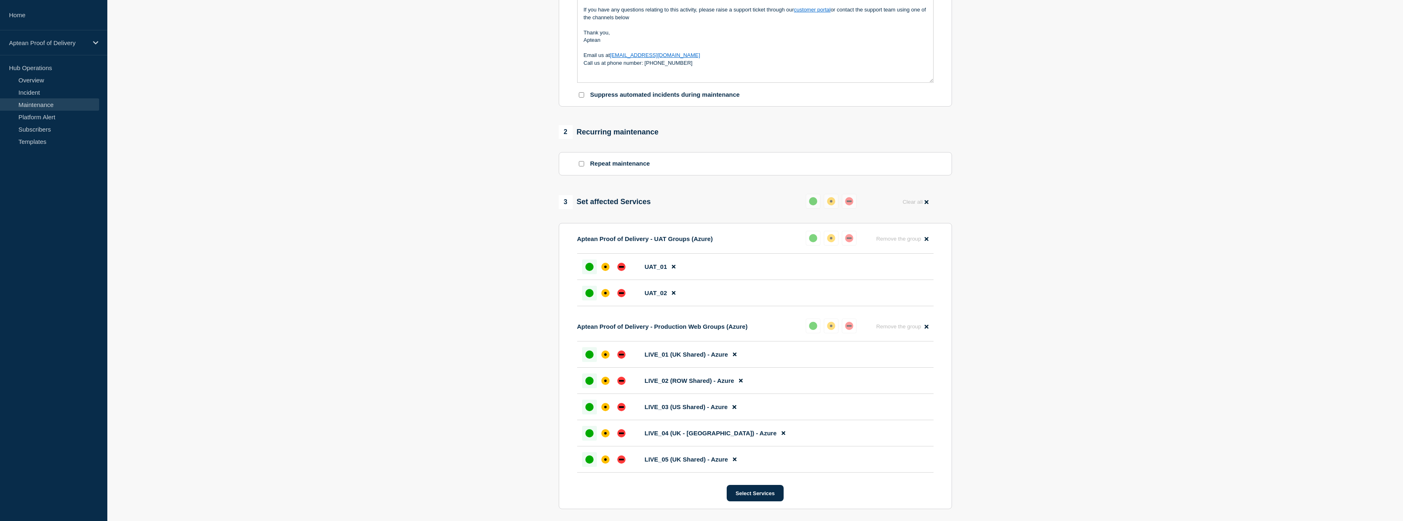
click at [226, 278] on section "1 Provide details Title (required) Aptean Proof of Delivery – Mobile App Releas…" at bounding box center [754, 261] width 1295 height 873
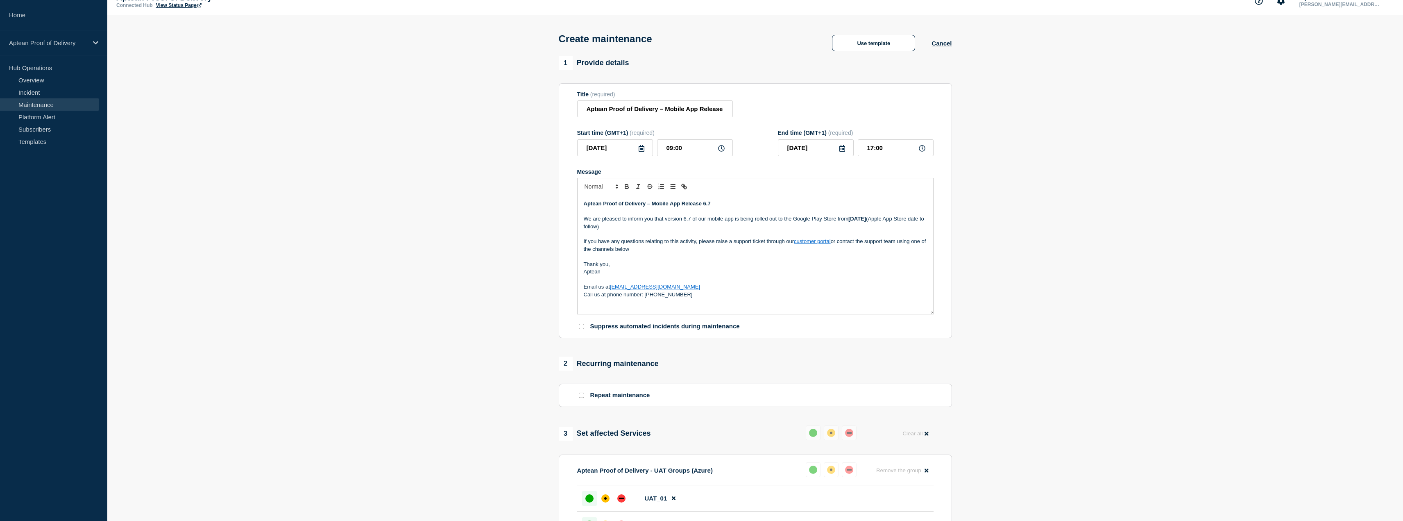
scroll to position [0, 0]
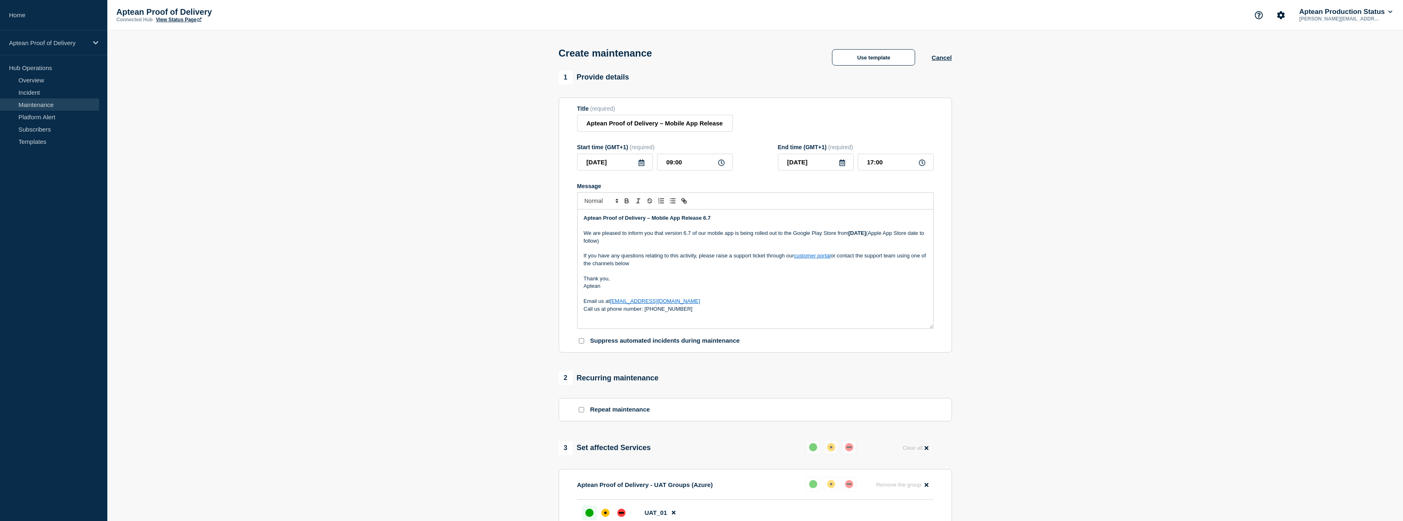
click at [692, 265] on p "If you have any questions relating to this activity, please raise a support tic…" at bounding box center [755, 259] width 343 height 15
click at [476, 294] on section "1 Provide details Title (required) Aptean Proof of Delivery – Mobile App Releas…" at bounding box center [754, 506] width 1295 height 873
click at [506, 291] on section "1 Provide details Title (required) Aptean Proof of Delivery – Mobile App Releas…" at bounding box center [754, 506] width 1295 height 873
click at [497, 250] on section "1 Provide details Title (required) Aptean Proof of Delivery – Mobile App Releas…" at bounding box center [754, 506] width 1295 height 873
click at [507, 246] on section "1 Provide details Title (required) Aptean Proof of Delivery – Mobile App Releas…" at bounding box center [754, 506] width 1295 height 873
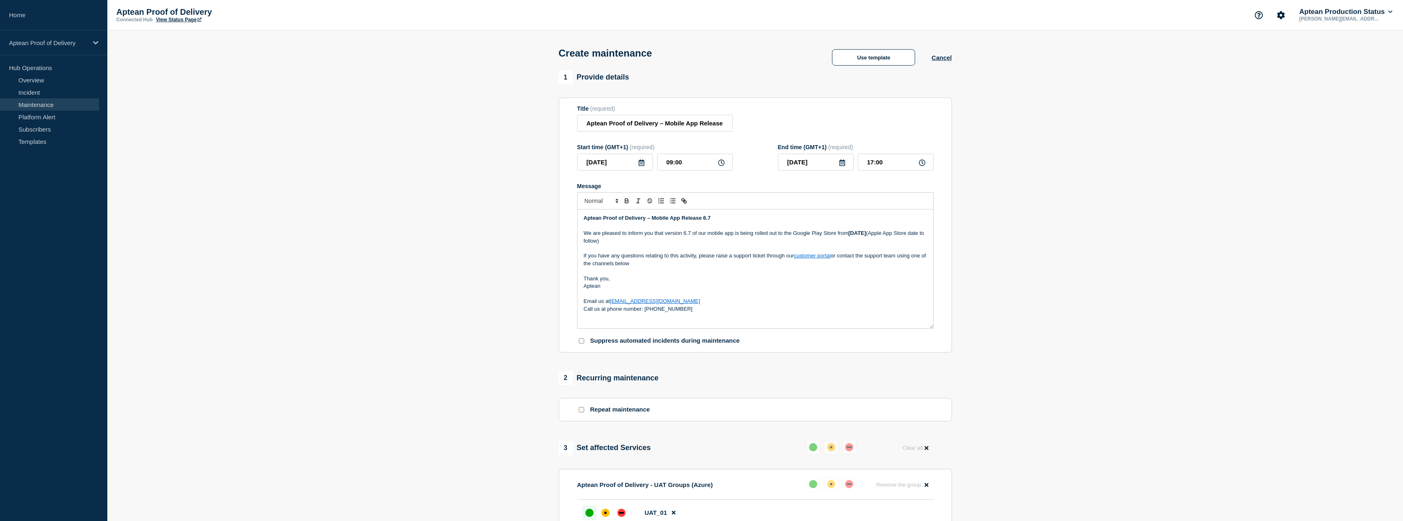
drag, startPoint x: 152, startPoint y: 193, endPoint x: 188, endPoint y: 204, distance: 37.6
click at [152, 193] on section "1 Provide details Title (required) Aptean Proof of Delivery – Mobile App Releas…" at bounding box center [754, 506] width 1295 height 873
drag, startPoint x: 681, startPoint y: 123, endPoint x: 741, endPoint y: 125, distance: 60.2
click at [741, 125] on div "Title (required) Aptean Proof of Delivery – Mobile App Release 6.7" at bounding box center [755, 118] width 356 height 27
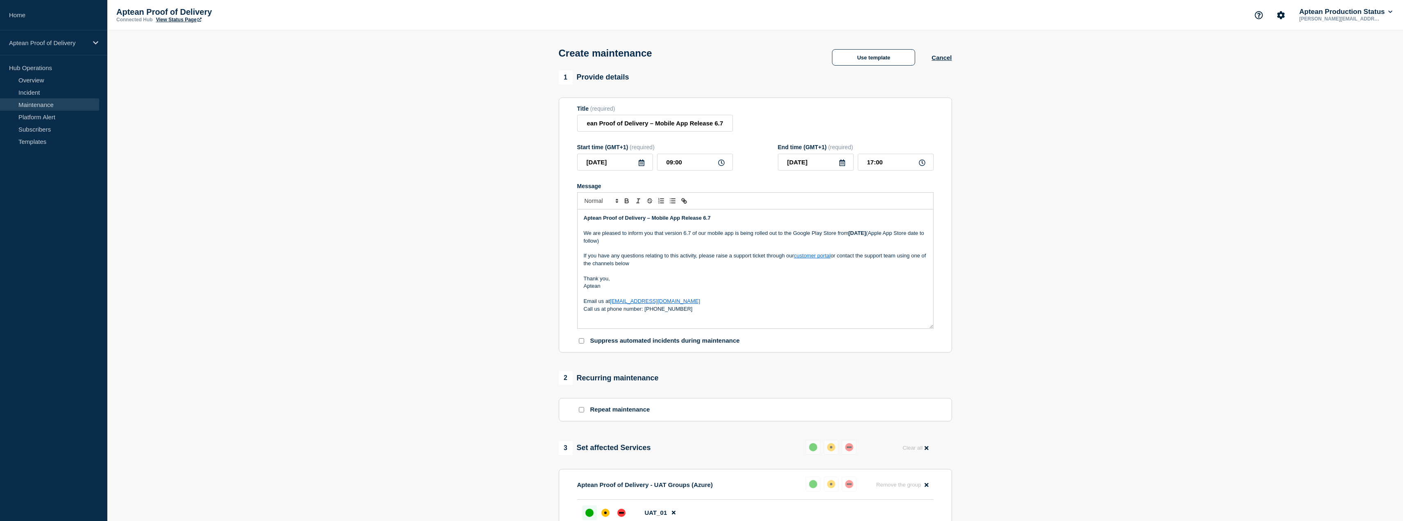
scroll to position [0, 0]
click at [487, 164] on section "1 Provide details Title (required) Aptean Proof of Delivery – Mobile App Releas…" at bounding box center [754, 506] width 1295 height 873
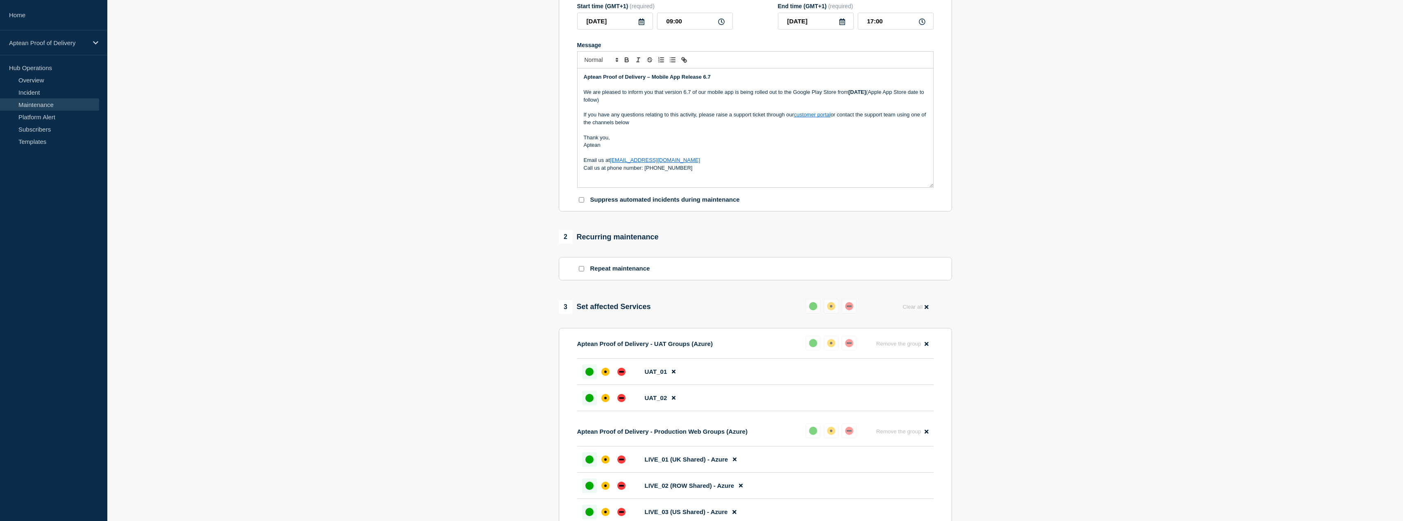
scroll to position [205, 0]
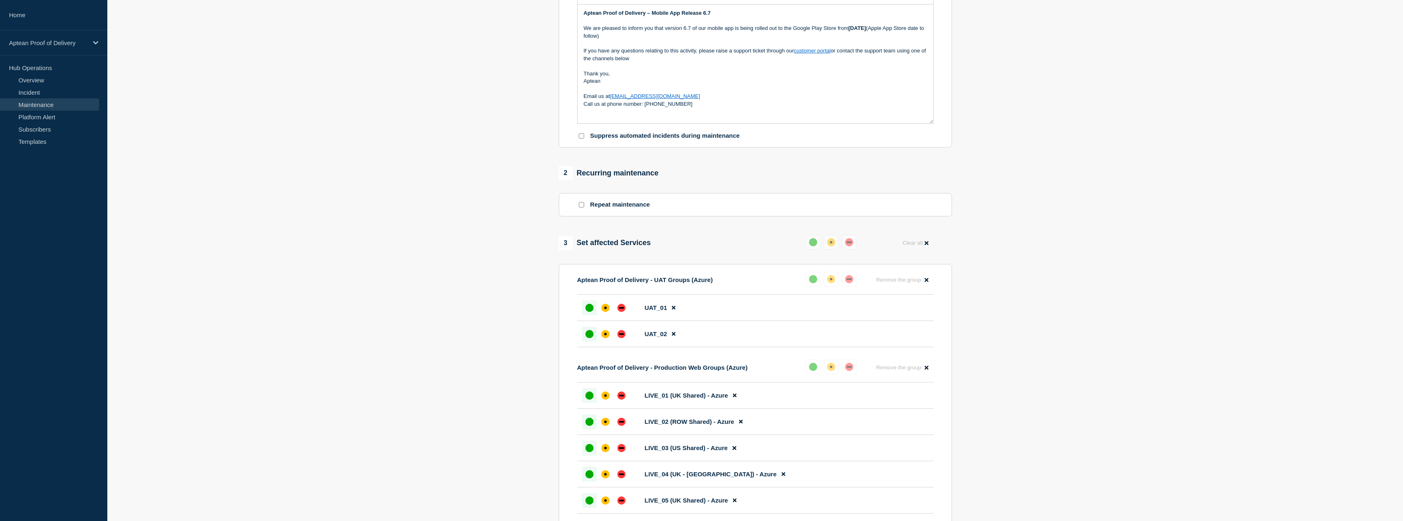
drag, startPoint x: 1088, startPoint y: 149, endPoint x: 970, endPoint y: 213, distance: 133.4
click at [1088, 149] on section "1 Provide details Title (required) Aptean Proof of Delivery – Mobile App Releas…" at bounding box center [754, 302] width 1295 height 873
drag, startPoint x: 1084, startPoint y: 365, endPoint x: 904, endPoint y: 390, distance: 181.6
click at [1084, 365] on section "1 Provide details Title (required) Aptean Proof of Delivery – Mobile App Releas…" at bounding box center [754, 302] width 1295 height 873
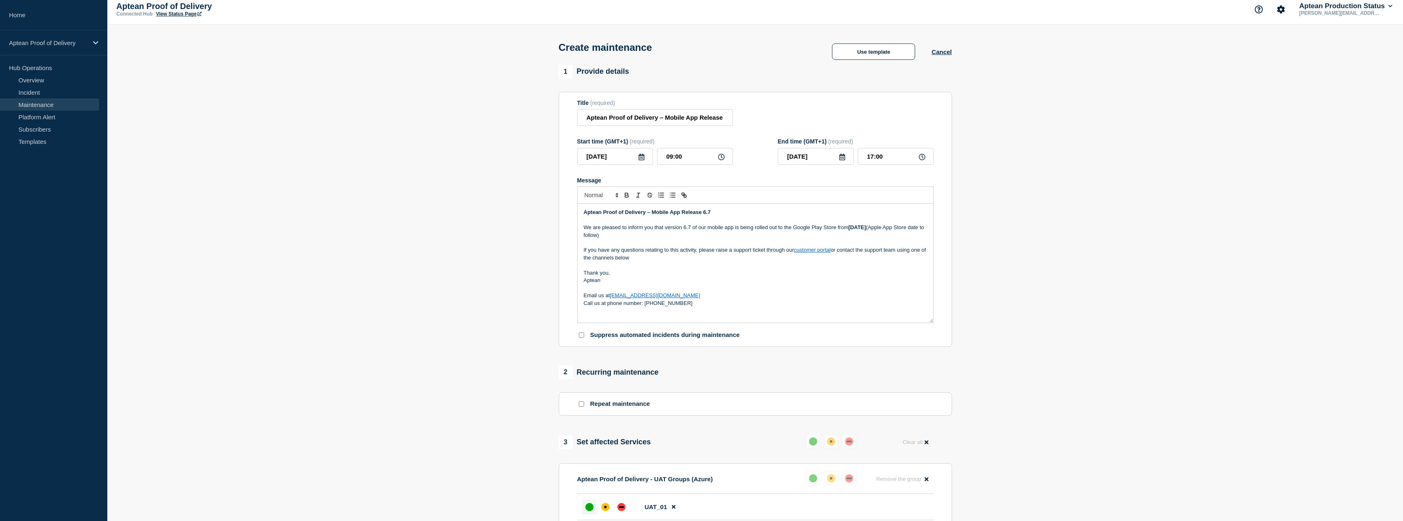
scroll to position [0, 0]
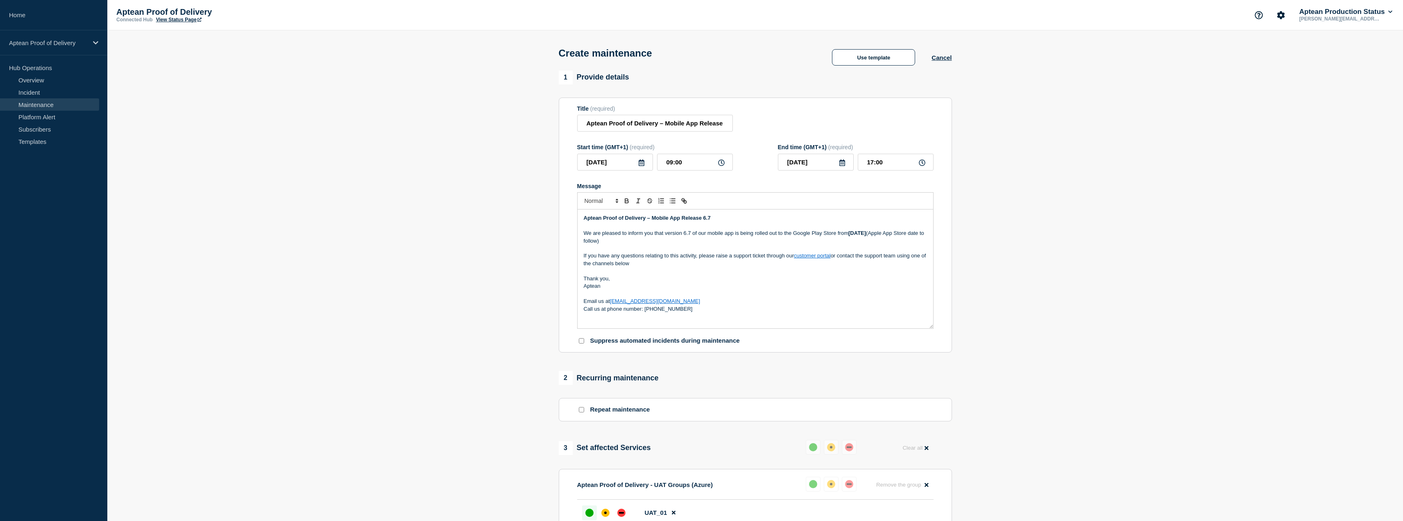
click at [1005, 346] on section "1 Provide details Title (required) Aptean Proof of Delivery – Mobile App Releas…" at bounding box center [754, 506] width 1295 height 873
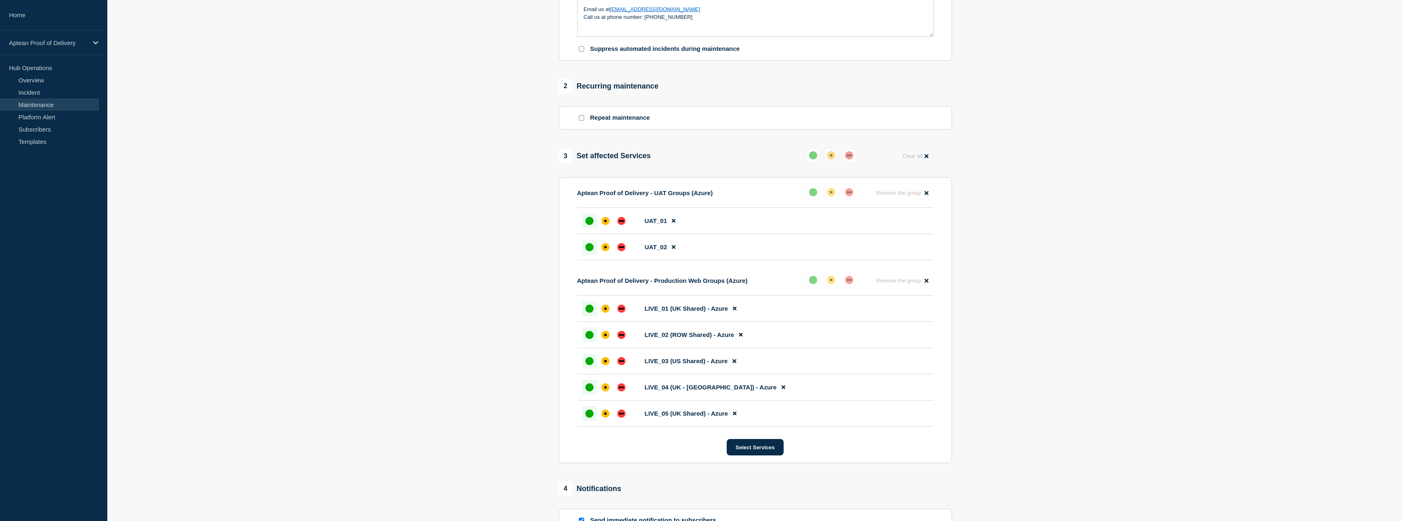
scroll to position [293, 0]
drag, startPoint x: 1044, startPoint y: 156, endPoint x: 978, endPoint y: 317, distance: 173.8
click at [1044, 156] on section "1 Provide details Title (required) Aptean Proof of Delivery – Mobile App Releas…" at bounding box center [754, 213] width 1295 height 873
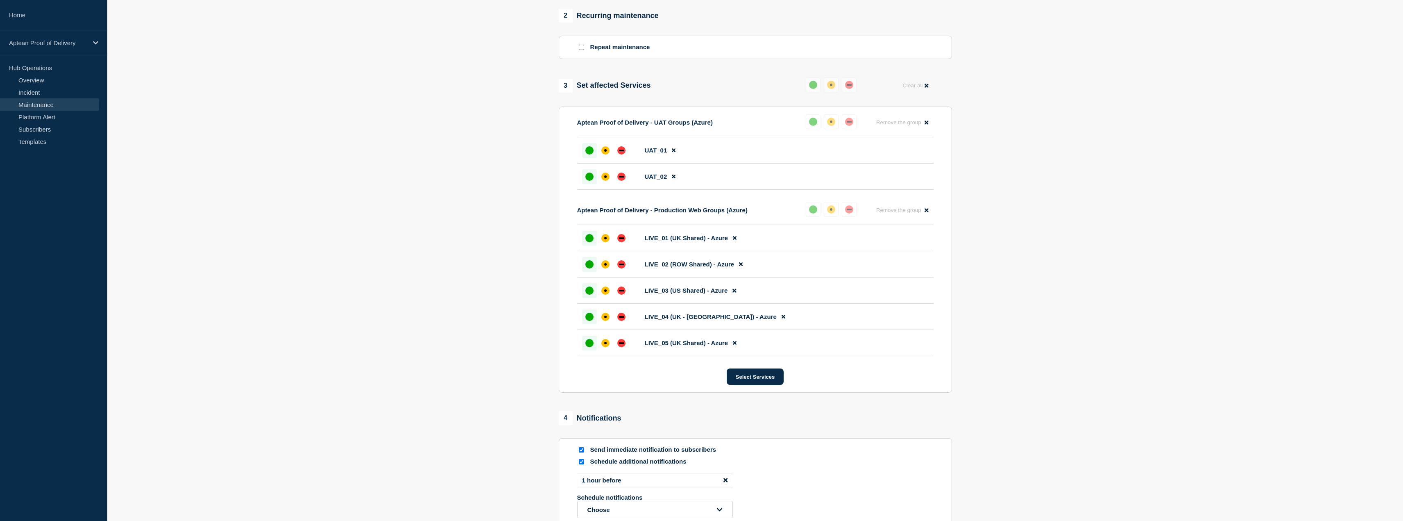
scroll to position [498, 0]
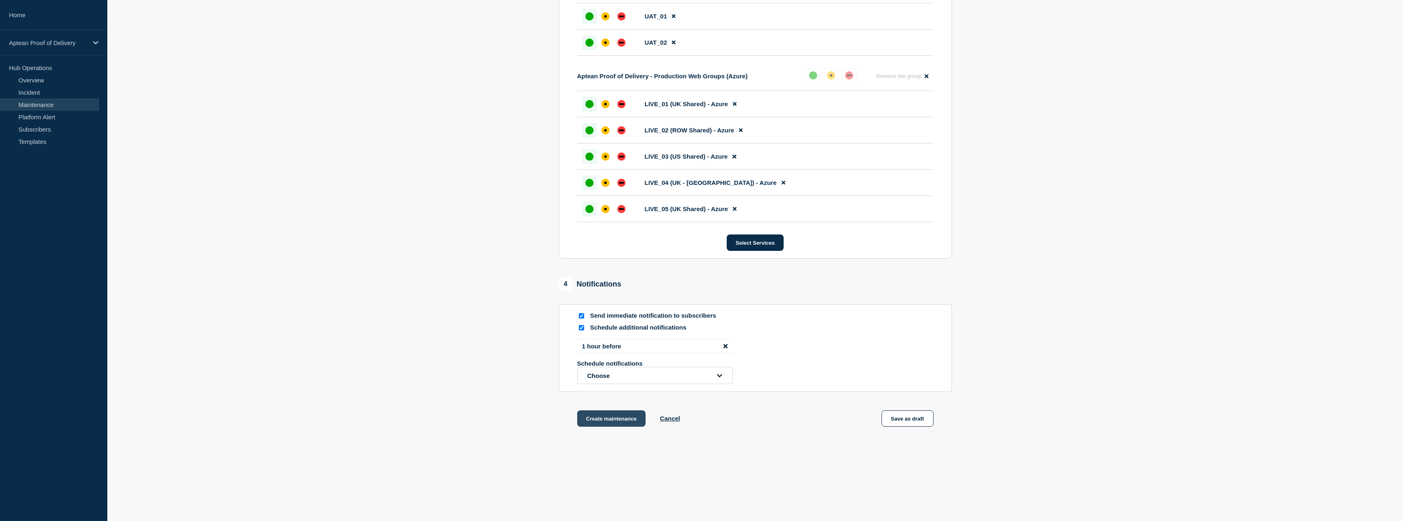
click at [625, 412] on button "Create maintenance" at bounding box center [611, 418] width 69 height 16
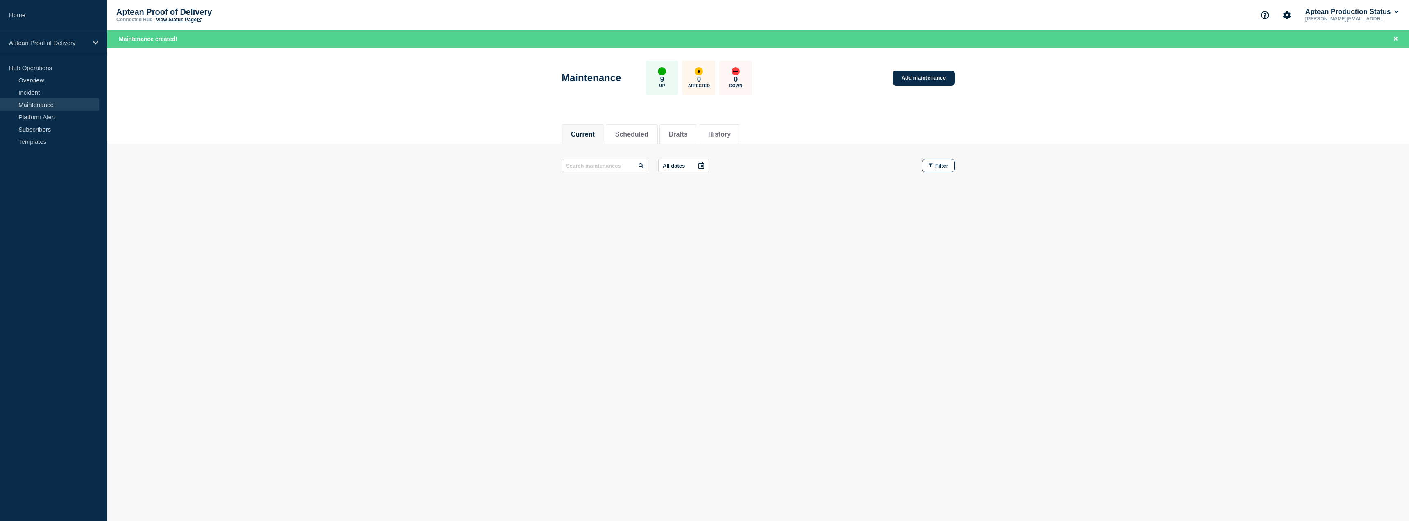
click at [584, 127] on li "Current" at bounding box center [583, 134] width 43 height 20
click at [614, 132] on li "Scheduled" at bounding box center [632, 134] width 52 height 20
click at [626, 136] on button "Scheduled" at bounding box center [631, 134] width 33 height 7
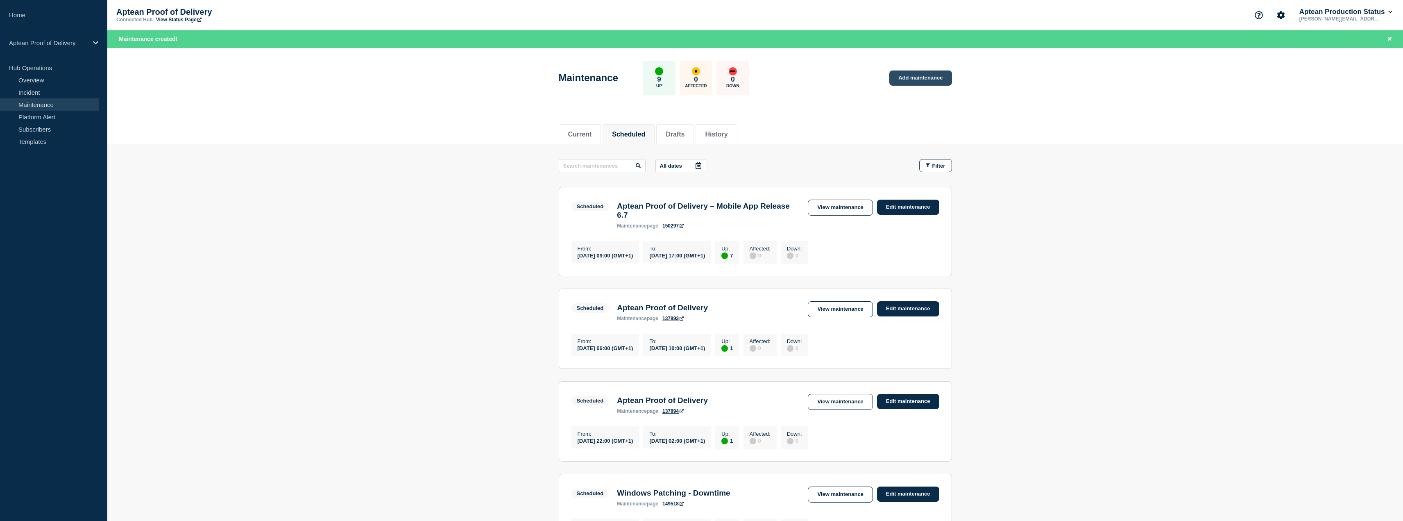
drag, startPoint x: 423, startPoint y: 453, endPoint x: 893, endPoint y: 72, distance: 604.8
click at [423, 453] on main "All dates Filter Scheduled 7 Up Aptean Proof of Delivery – Mobile App Release 6…" at bounding box center [754, 494] width 1295 height 700
